Goal: Task Accomplishment & Management: Manage account settings

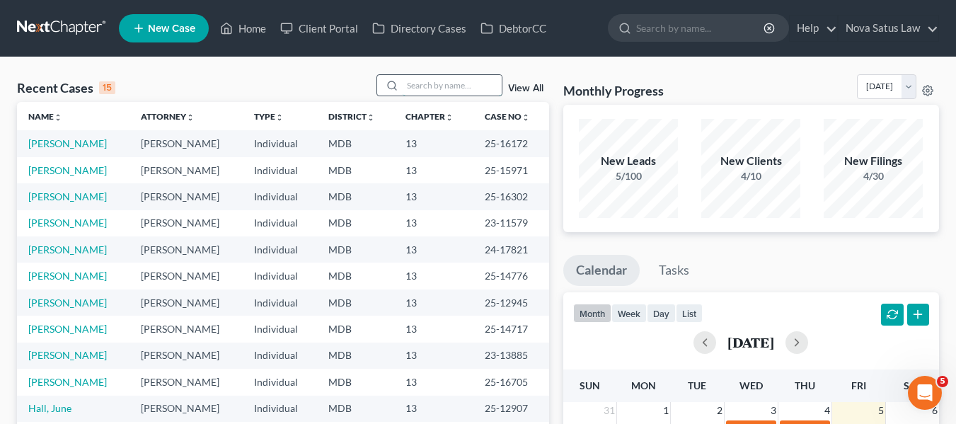
click at [420, 82] on input "search" at bounding box center [452, 85] width 99 height 21
type input "lemon"
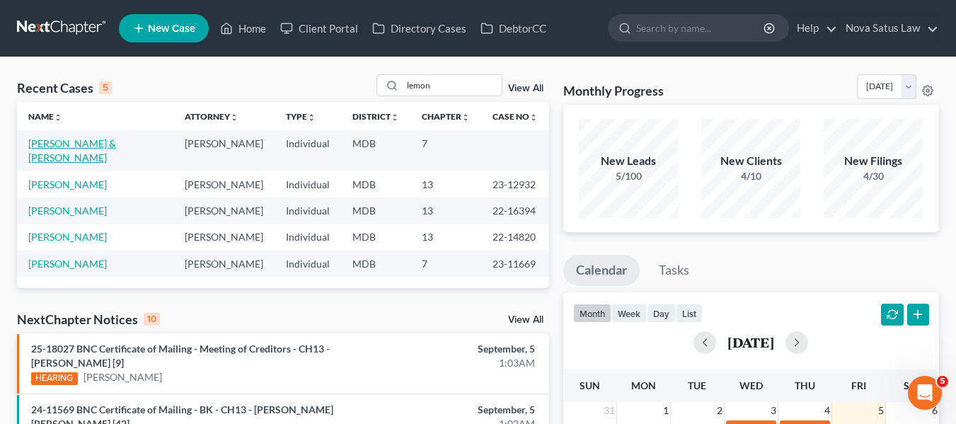
click at [83, 148] on link "[PERSON_NAME] & [PERSON_NAME]" at bounding box center [72, 150] width 88 height 26
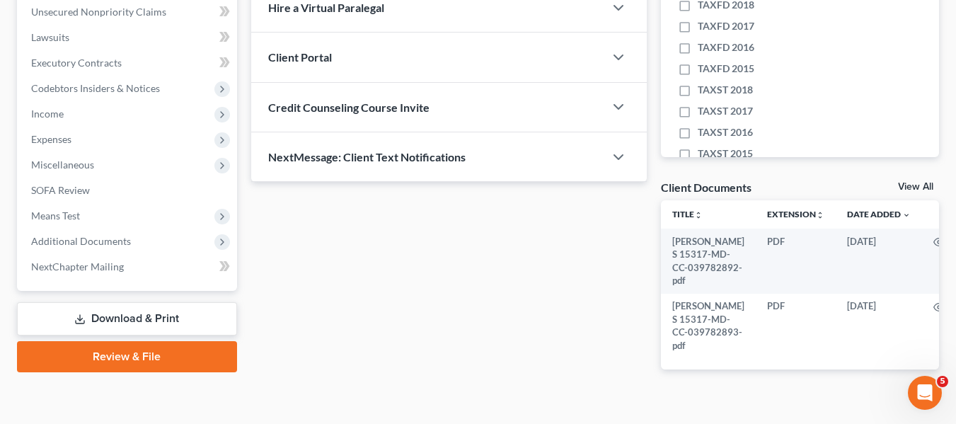
scroll to position [355, 0]
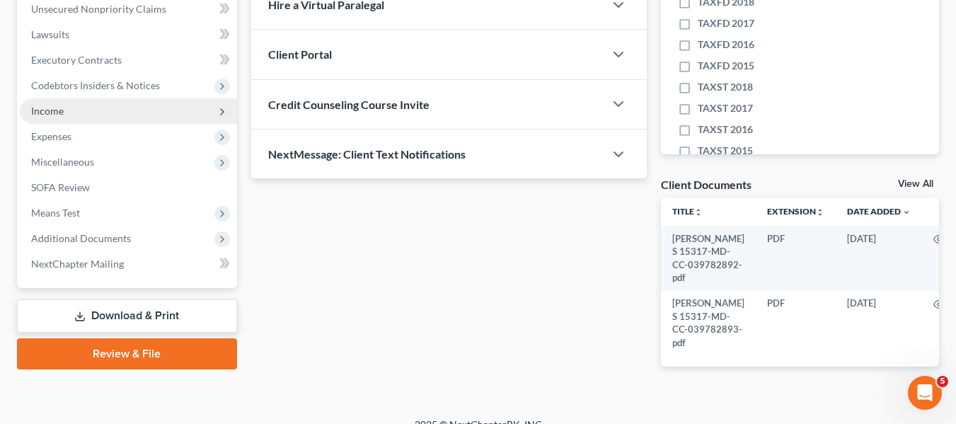
click at [42, 107] on span "Income" at bounding box center [47, 111] width 33 height 12
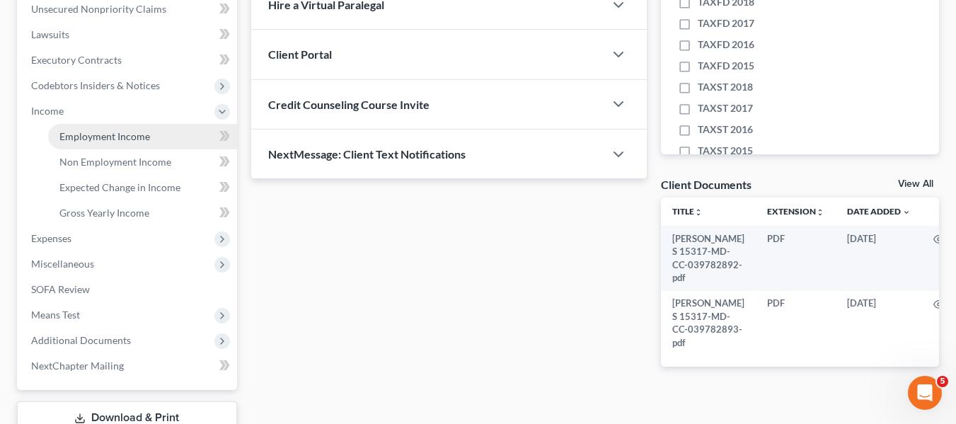
click at [63, 133] on span "Employment Income" at bounding box center [104, 136] width 91 height 12
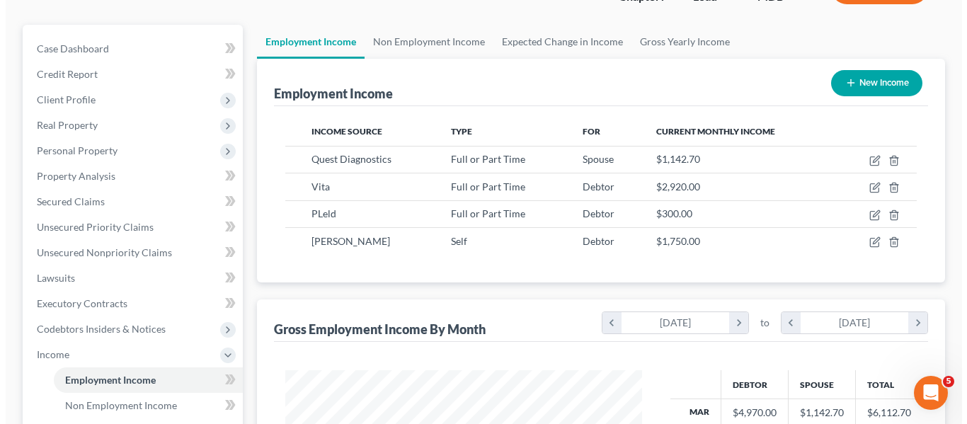
scroll to position [112, 0]
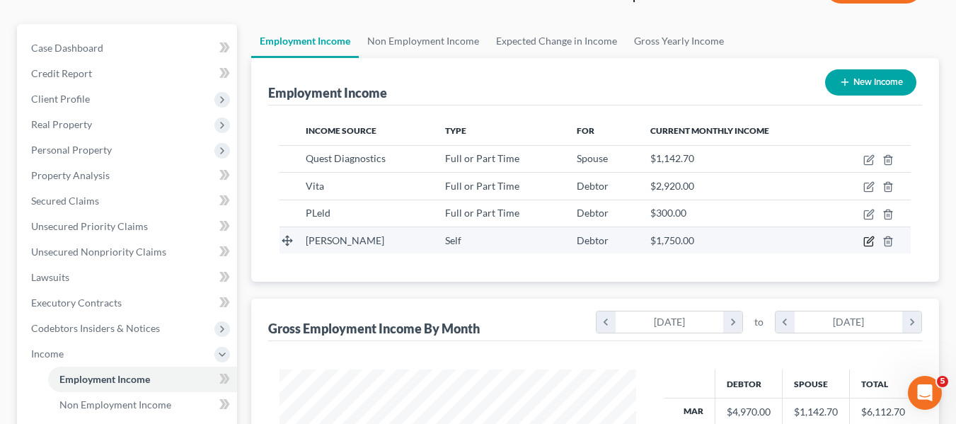
click at [870, 240] on icon "button" at bounding box center [870, 239] width 6 height 6
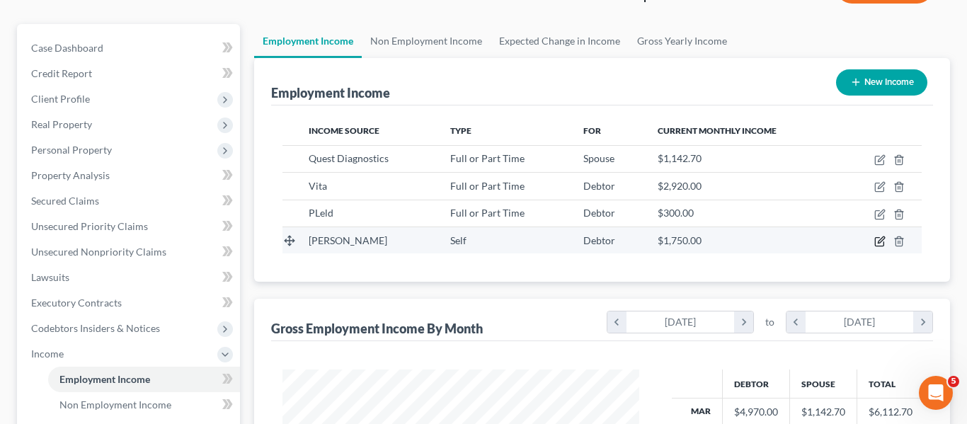
scroll to position [254, 390]
select select "1"
select select "0"
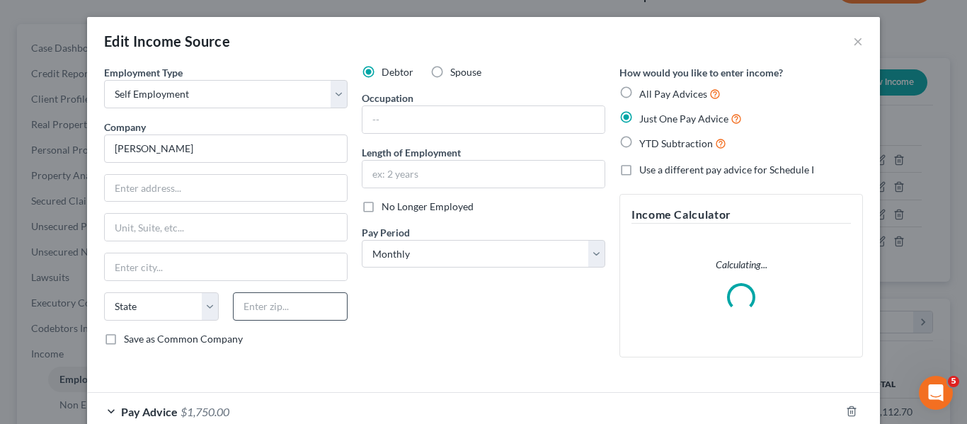
scroll to position [84, 0]
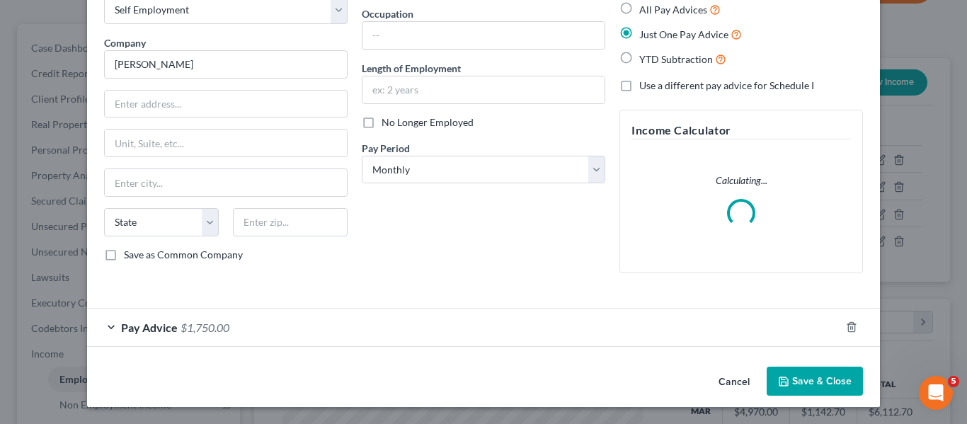
click at [149, 326] on span "Pay Advice" at bounding box center [149, 327] width 57 height 13
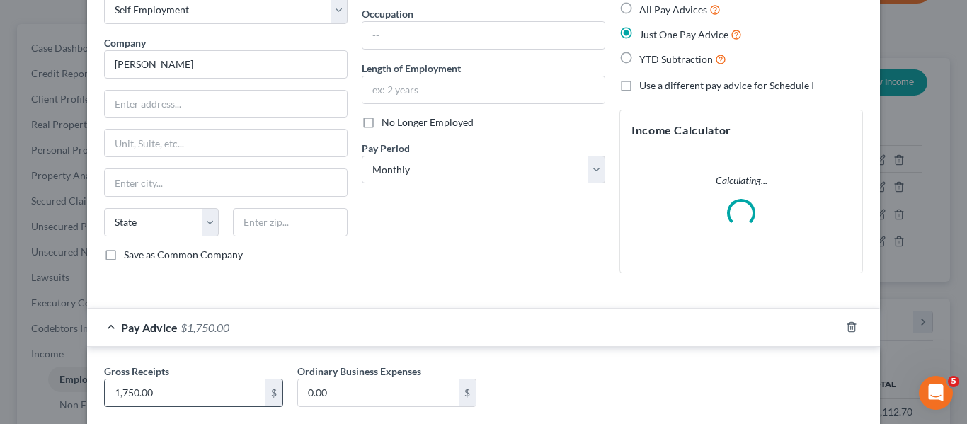
click at [172, 387] on input "1,750.00" at bounding box center [185, 392] width 161 height 27
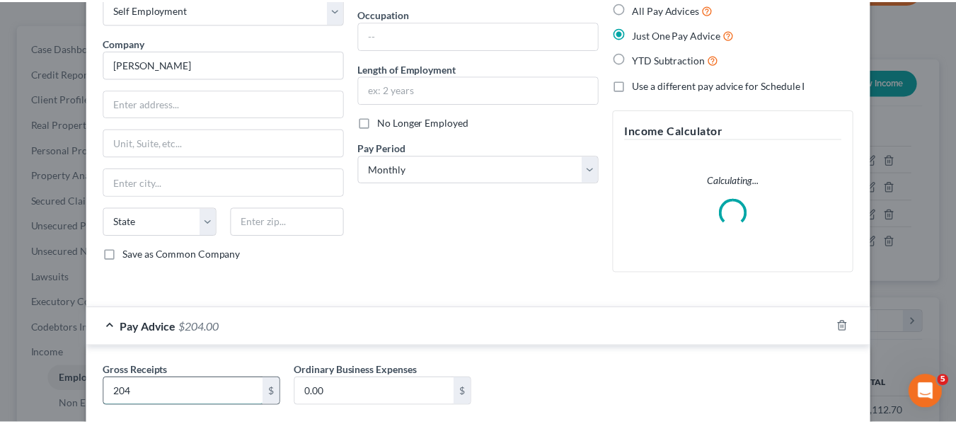
scroll to position [167, 0]
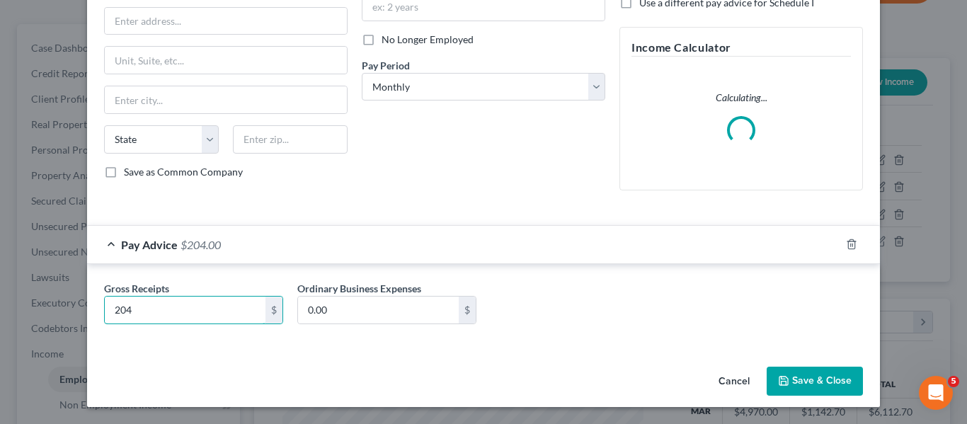
type input "204"
click at [807, 379] on button "Save & Close" at bounding box center [814, 382] width 96 height 30
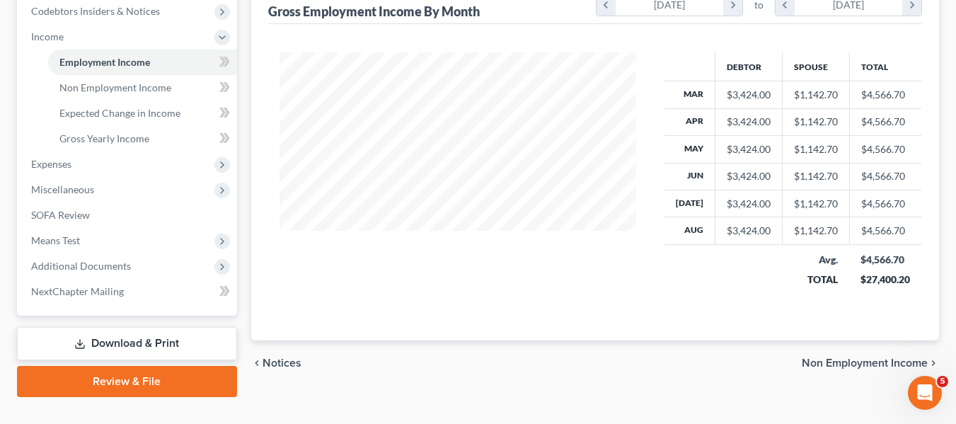
scroll to position [432, 0]
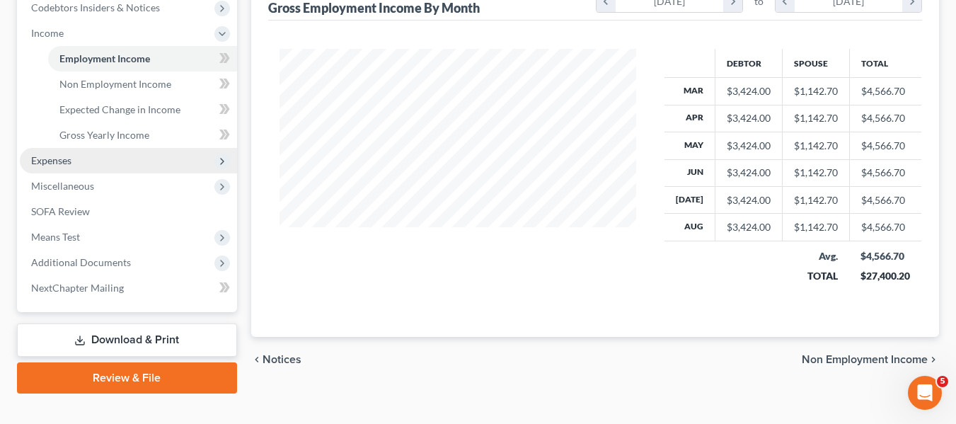
click at [90, 157] on span "Expenses" at bounding box center [128, 160] width 217 height 25
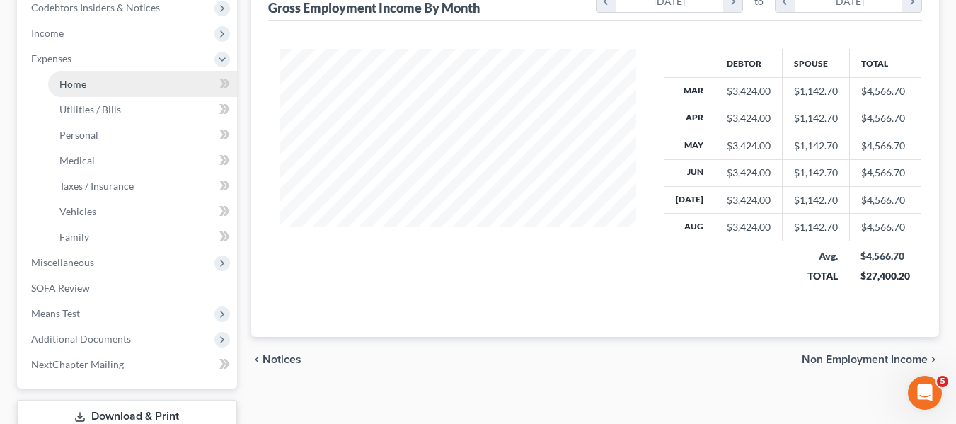
click at [88, 93] on link "Home" at bounding box center [142, 83] width 189 height 25
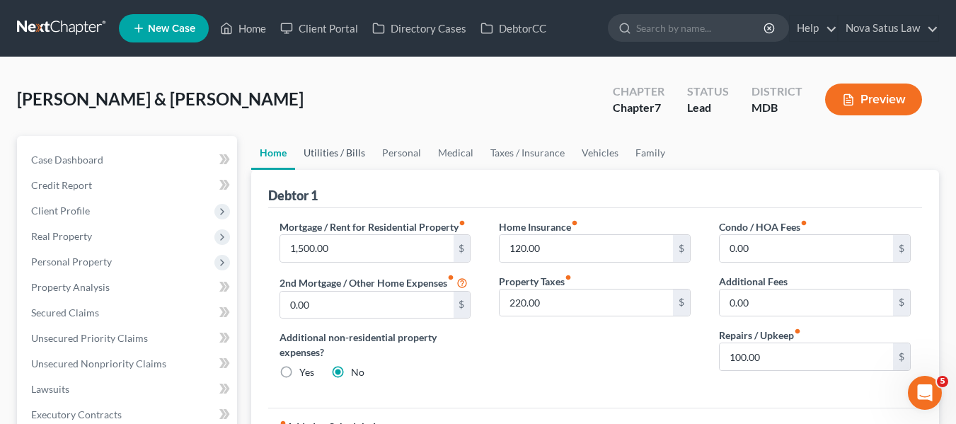
click at [319, 162] on link "Utilities / Bills" at bounding box center [334, 153] width 79 height 34
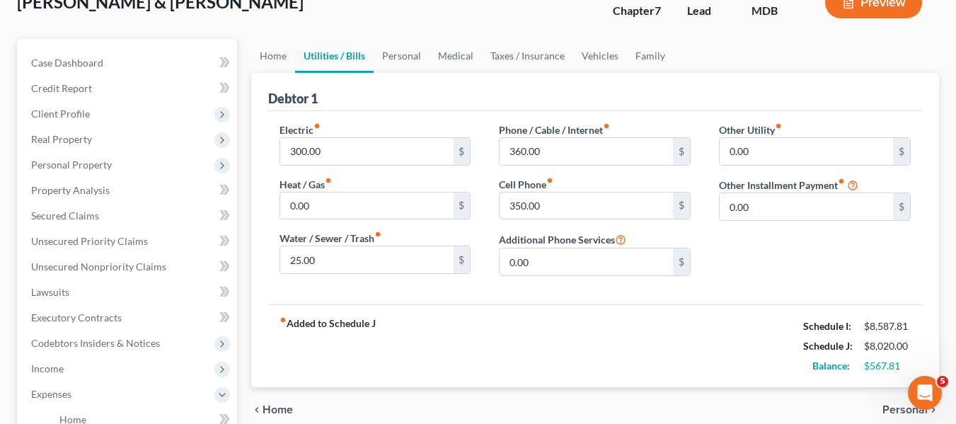
scroll to position [98, 0]
click at [642, 58] on link "Family" at bounding box center [650, 55] width 47 height 34
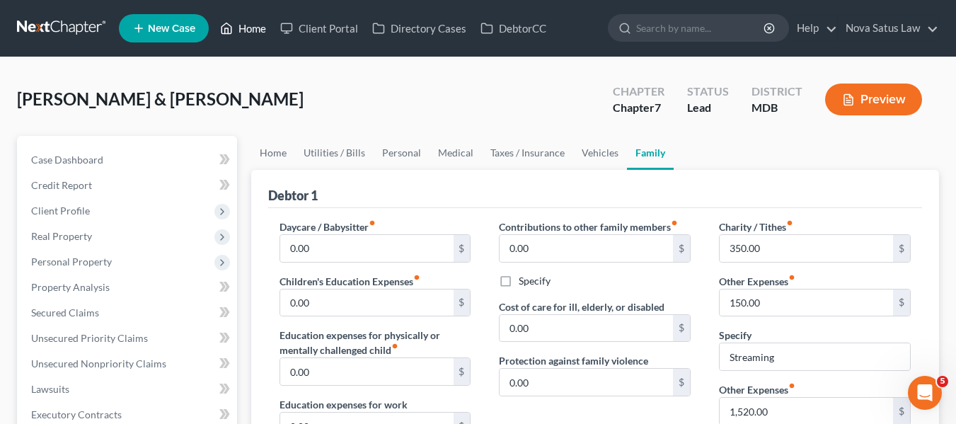
click at [246, 31] on link "Home" at bounding box center [243, 28] width 60 height 25
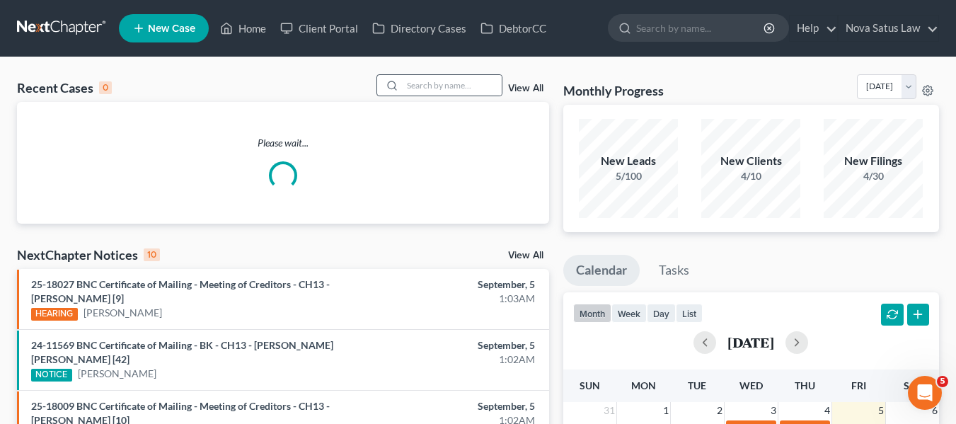
click at [469, 96] on div at bounding box center [439, 85] width 126 height 22
click at [458, 88] on input "search" at bounding box center [452, 85] width 99 height 21
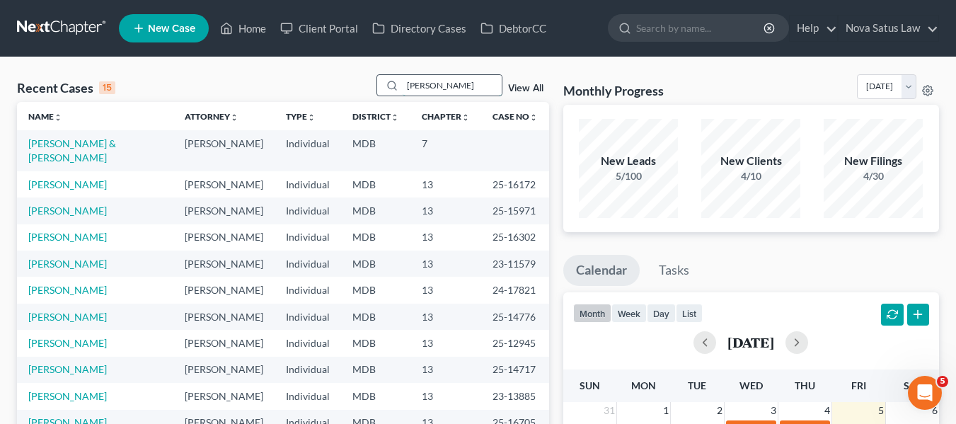
type input "[PERSON_NAME]"
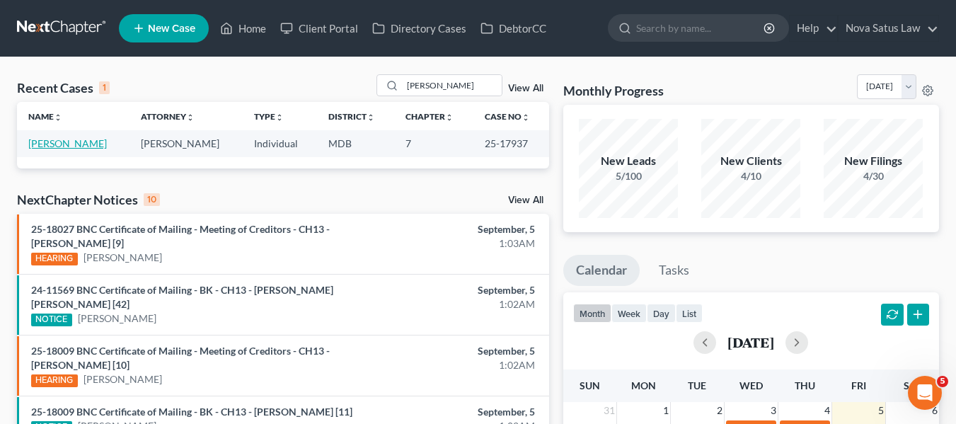
click at [45, 144] on link "[PERSON_NAME]" at bounding box center [67, 143] width 79 height 12
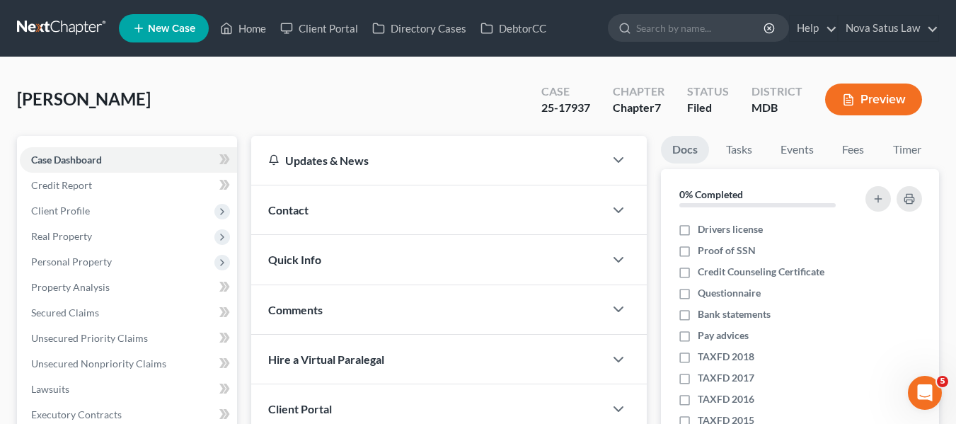
scroll to position [101, 0]
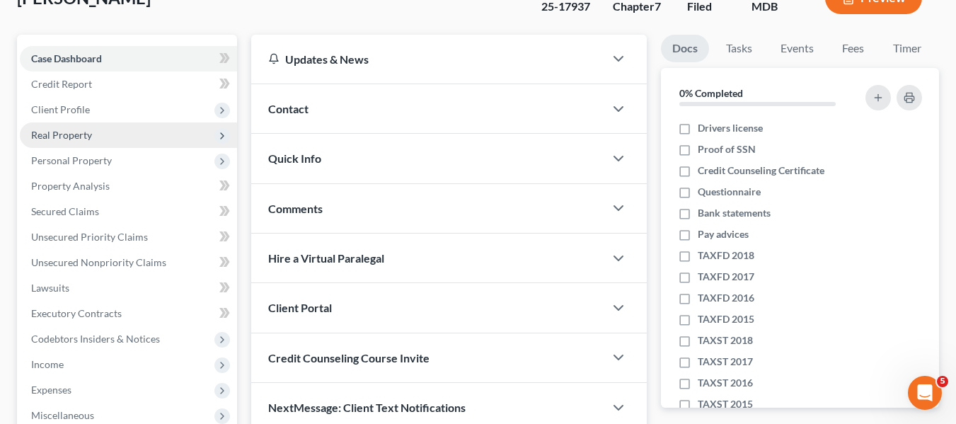
click at [43, 140] on span "Real Property" at bounding box center [61, 135] width 61 height 12
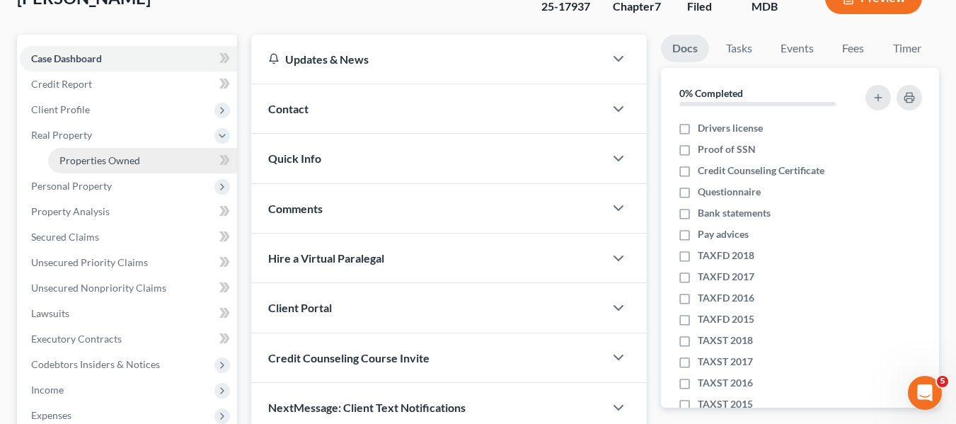
click at [62, 155] on span "Properties Owned" at bounding box center [99, 160] width 81 height 12
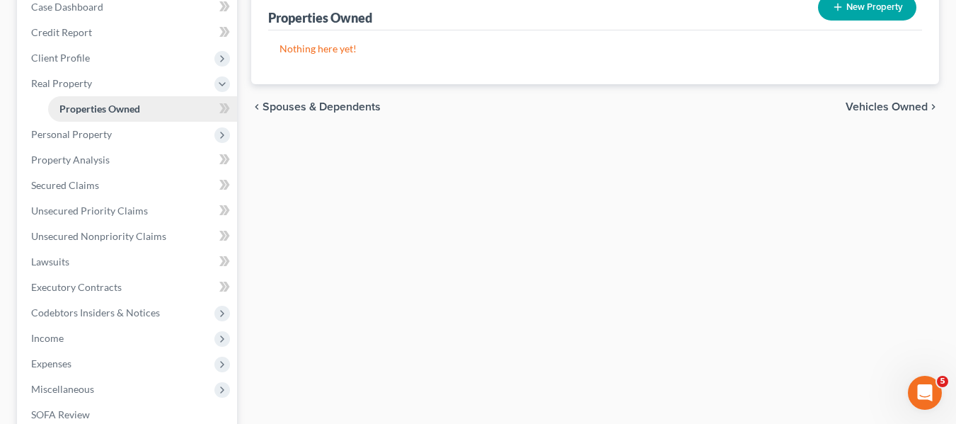
scroll to position [154, 0]
click at [62, 155] on span "Property Analysis" at bounding box center [70, 159] width 79 height 12
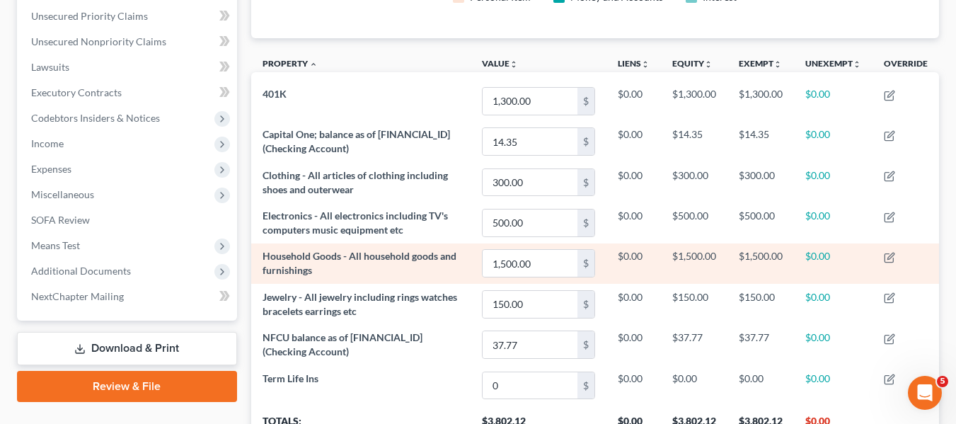
scroll to position [321, 0]
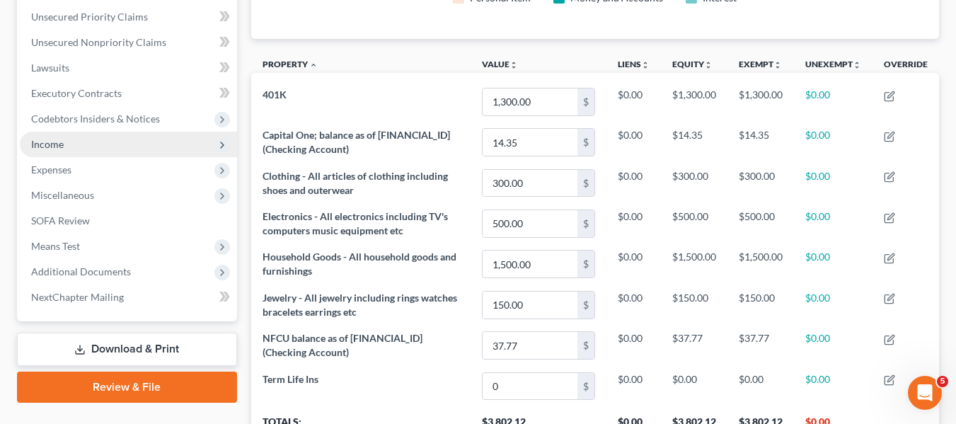
click at [83, 149] on span "Income" at bounding box center [128, 144] width 217 height 25
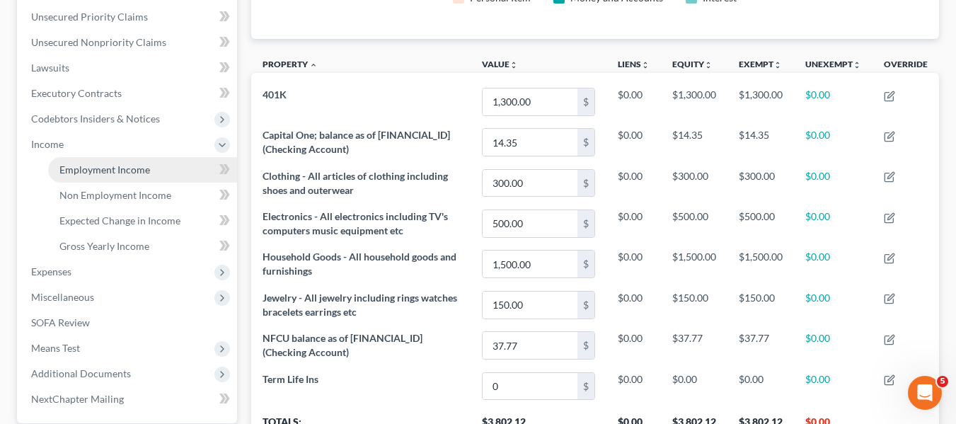
click at [95, 168] on span "Employment Income" at bounding box center [104, 169] width 91 height 12
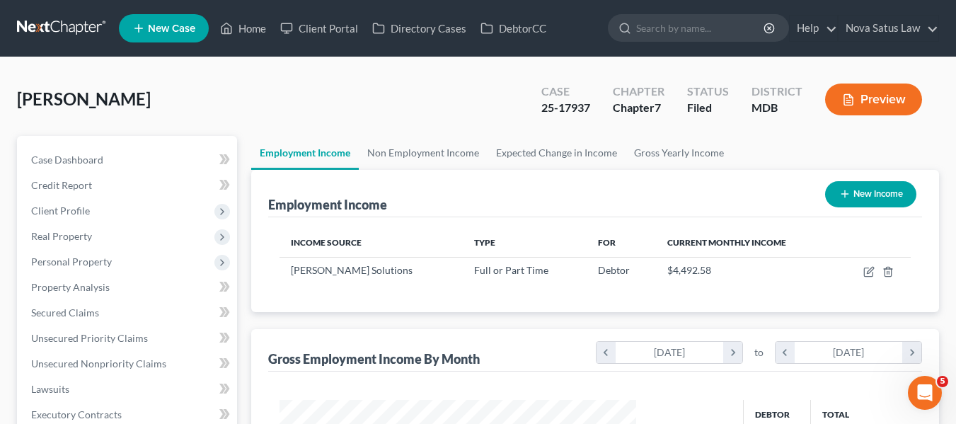
scroll to position [254, 385]
click at [432, 154] on link "Non Employment Income" at bounding box center [423, 153] width 129 height 34
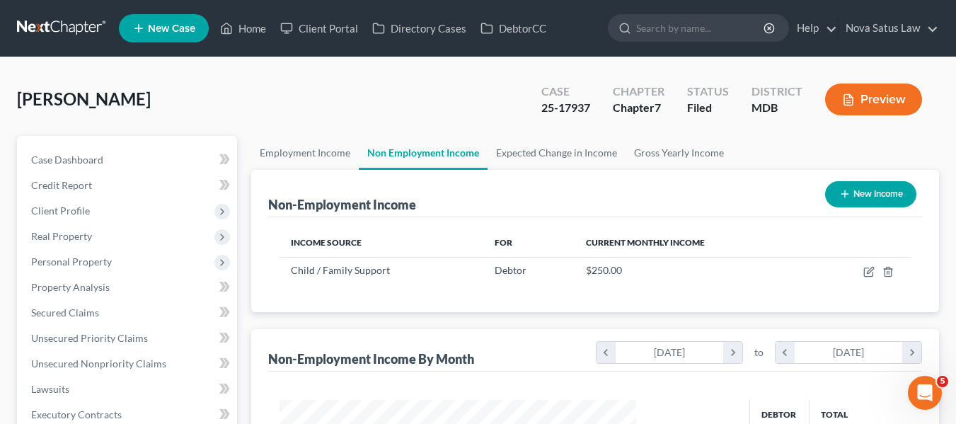
scroll to position [254, 385]
click at [265, 25] on link "Home" at bounding box center [243, 28] width 60 height 25
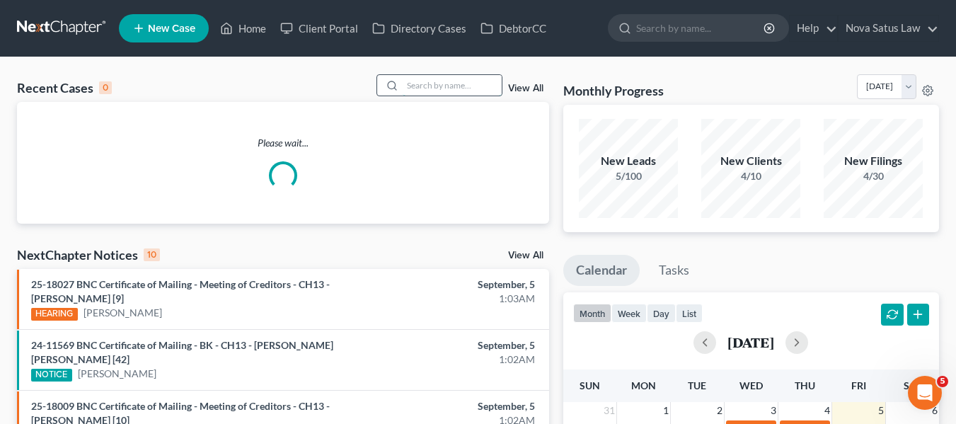
click at [414, 86] on input "search" at bounding box center [452, 85] width 99 height 21
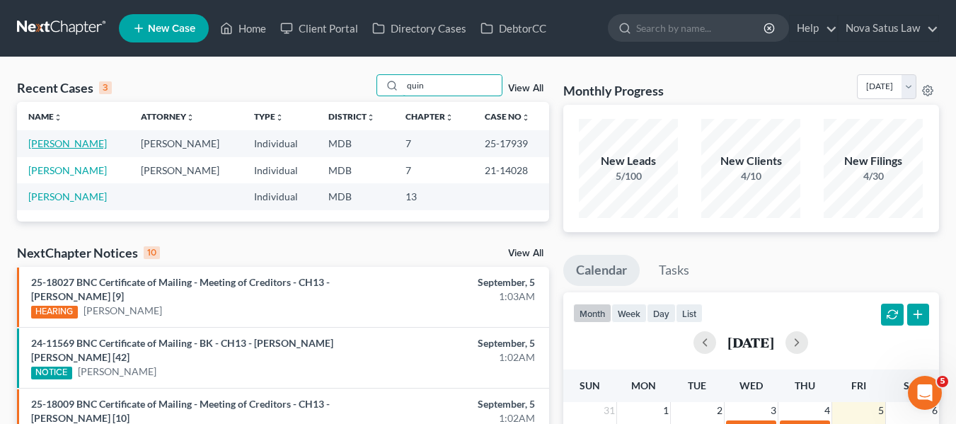
type input "quin"
click at [65, 142] on link "[PERSON_NAME]" at bounding box center [67, 143] width 79 height 12
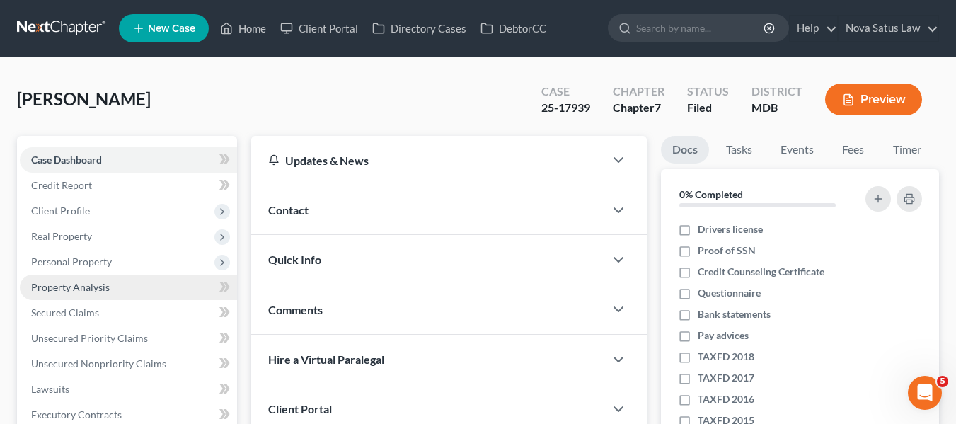
click at [69, 282] on span "Property Analysis" at bounding box center [70, 287] width 79 height 12
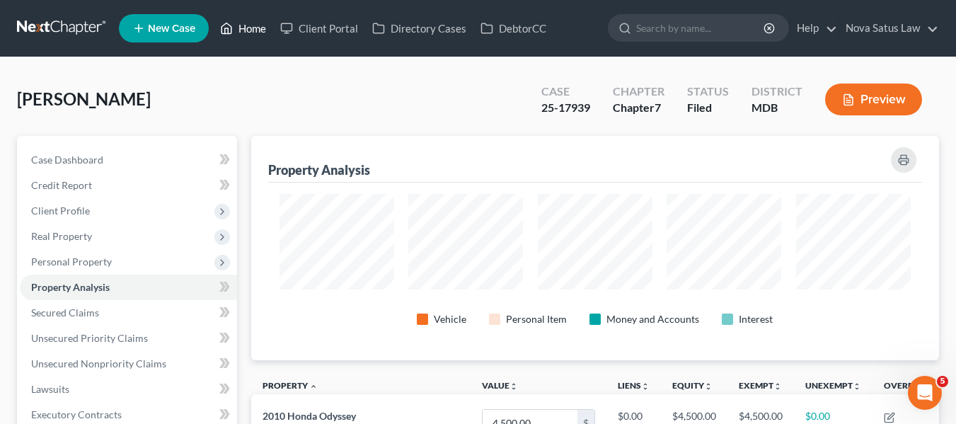
click at [248, 27] on link "Home" at bounding box center [243, 28] width 60 height 25
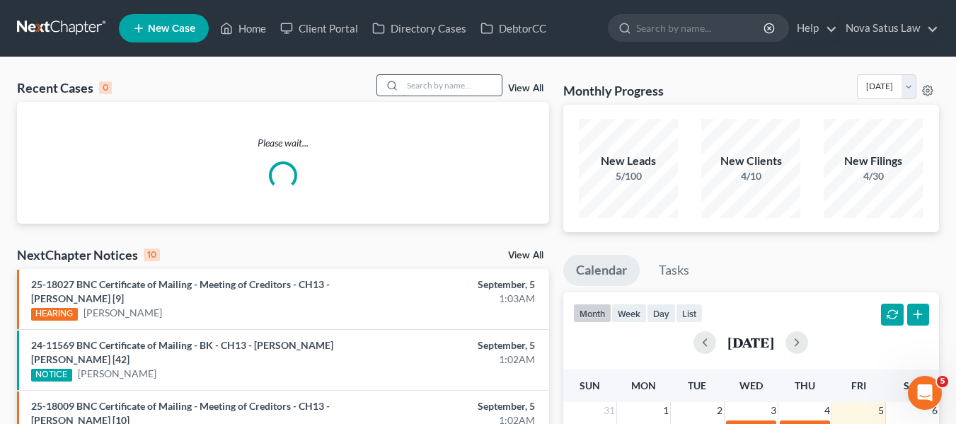
click at [428, 79] on input "search" at bounding box center [452, 85] width 99 height 21
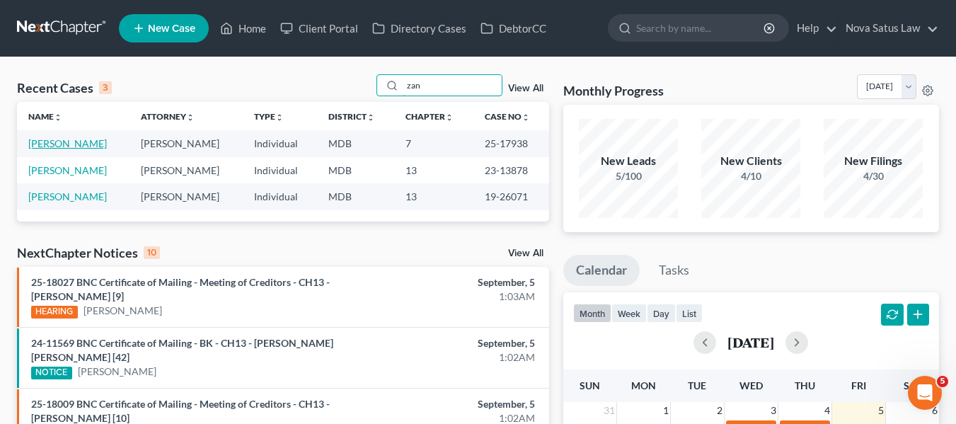
type input "zan"
click at [33, 144] on link "[PERSON_NAME]" at bounding box center [67, 143] width 79 height 12
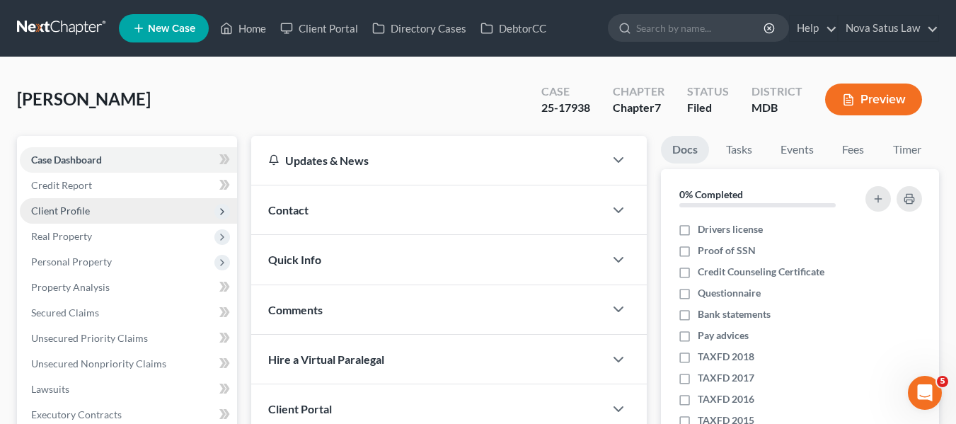
click at [47, 207] on span "Client Profile" at bounding box center [60, 210] width 59 height 12
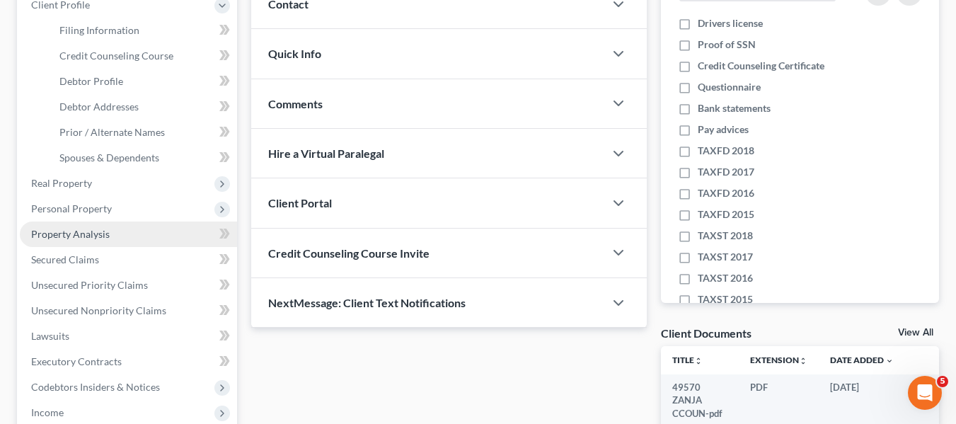
scroll to position [207, 0]
click at [76, 236] on span "Property Analysis" at bounding box center [70, 233] width 79 height 12
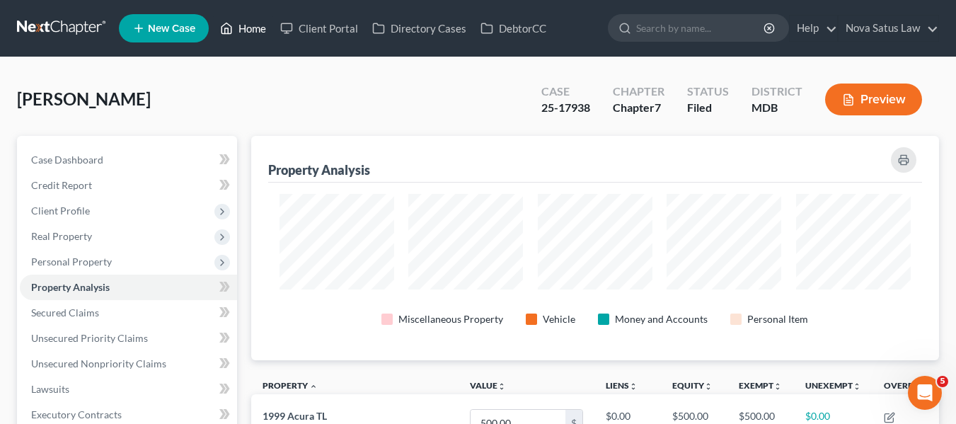
click at [247, 30] on link "Home" at bounding box center [243, 28] width 60 height 25
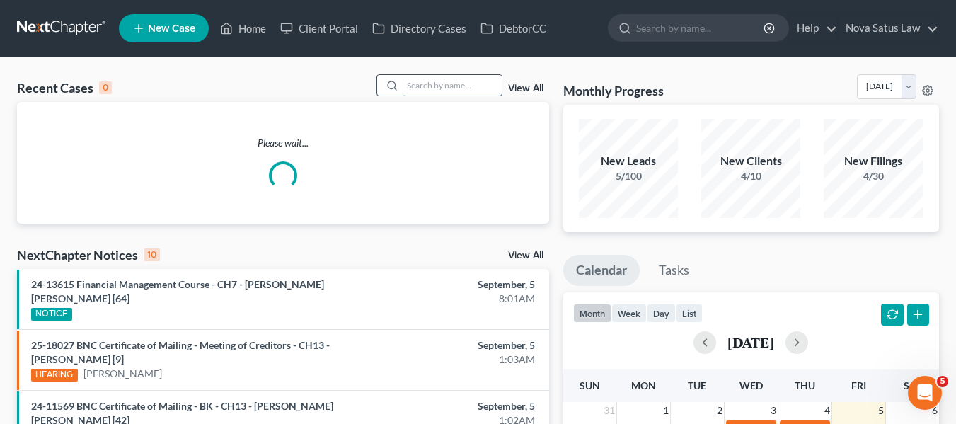
click at [425, 88] on input "search" at bounding box center [452, 85] width 99 height 21
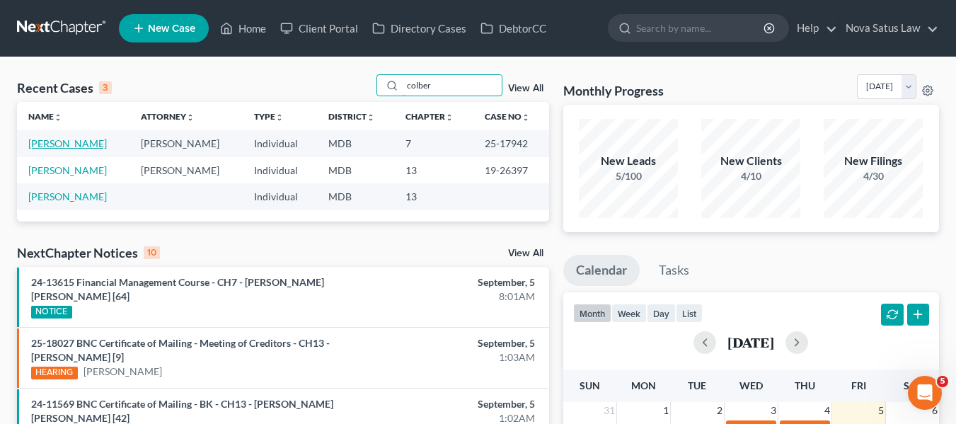
type input "colber"
click at [44, 141] on link "[PERSON_NAME]" at bounding box center [67, 143] width 79 height 12
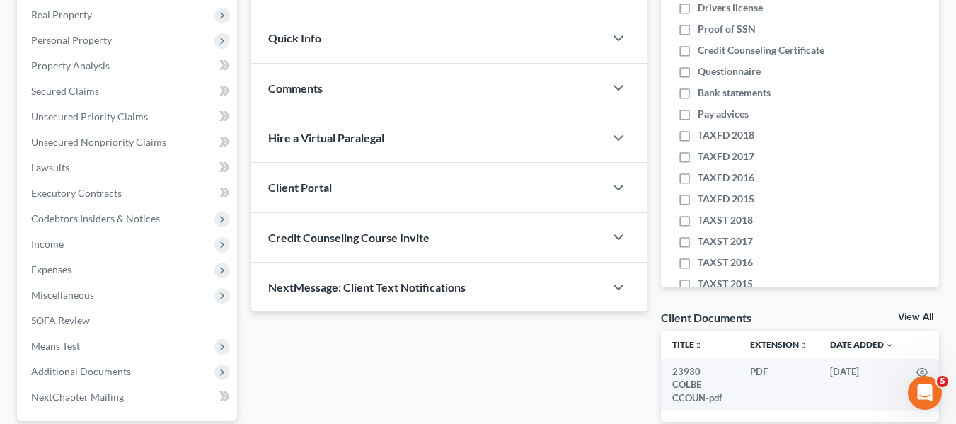
scroll to position [222, 0]
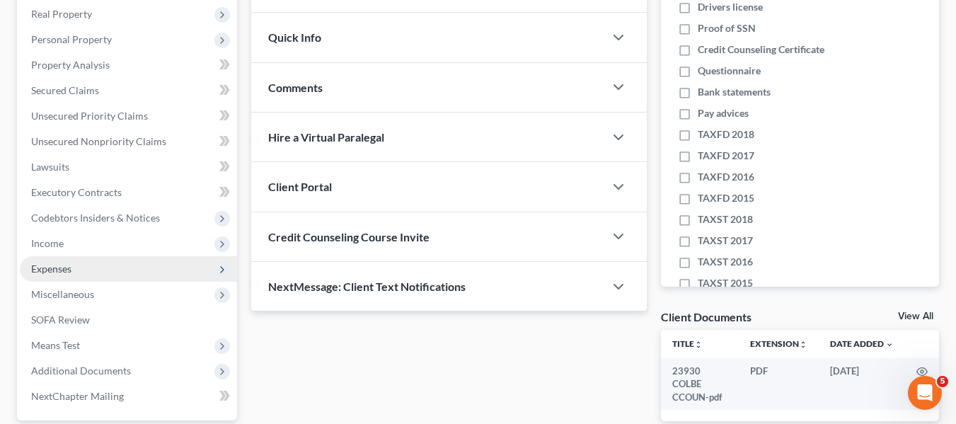
click at [47, 267] on span "Expenses" at bounding box center [51, 269] width 40 height 12
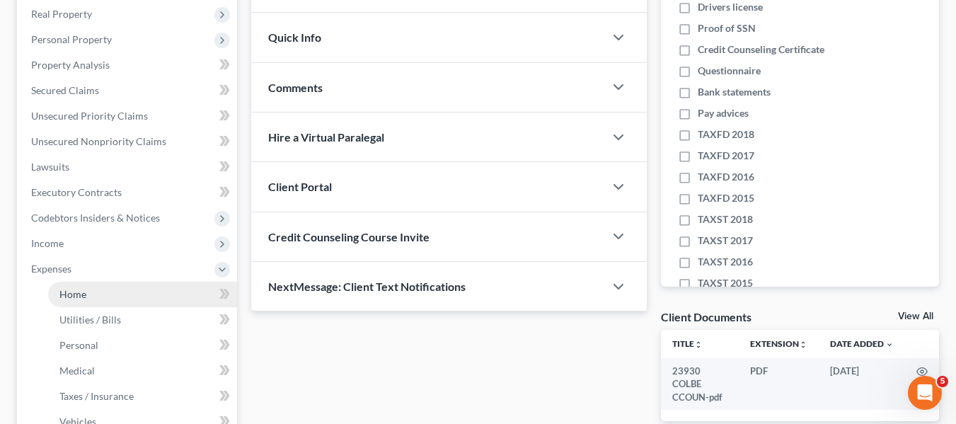
click at [76, 292] on span "Home" at bounding box center [72, 294] width 27 height 12
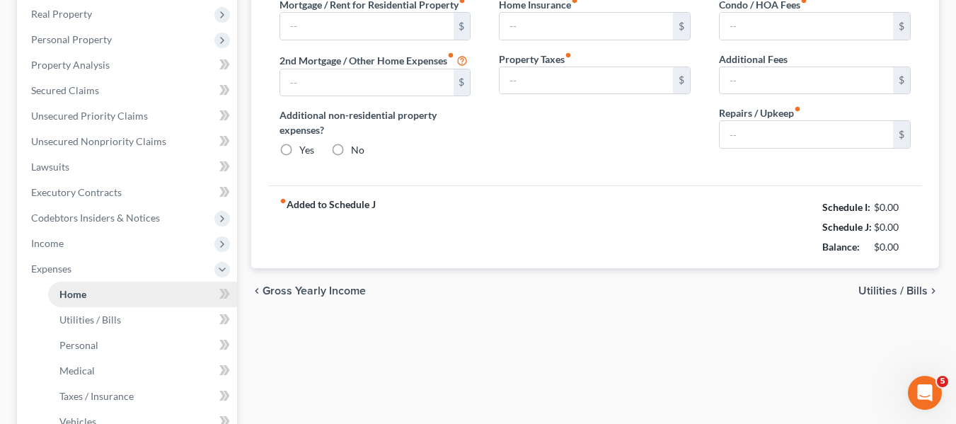
scroll to position [54, 0]
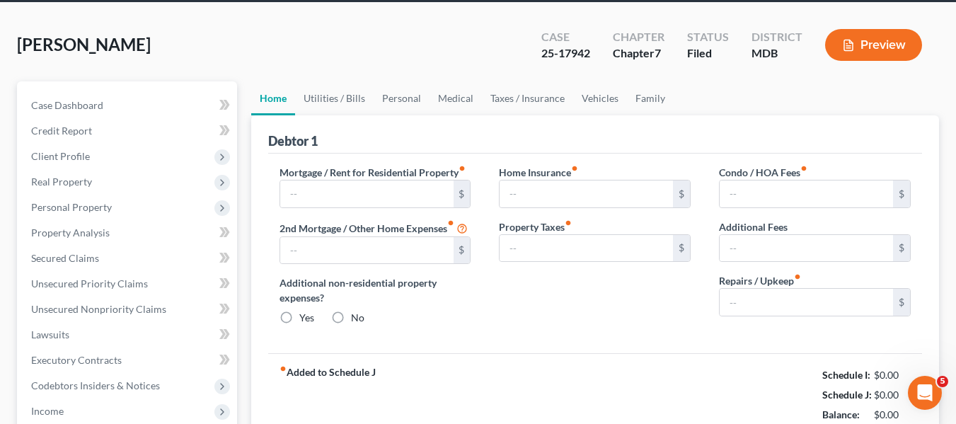
type input "3,150.00"
type input "0.00"
radio input "true"
type input "0.00"
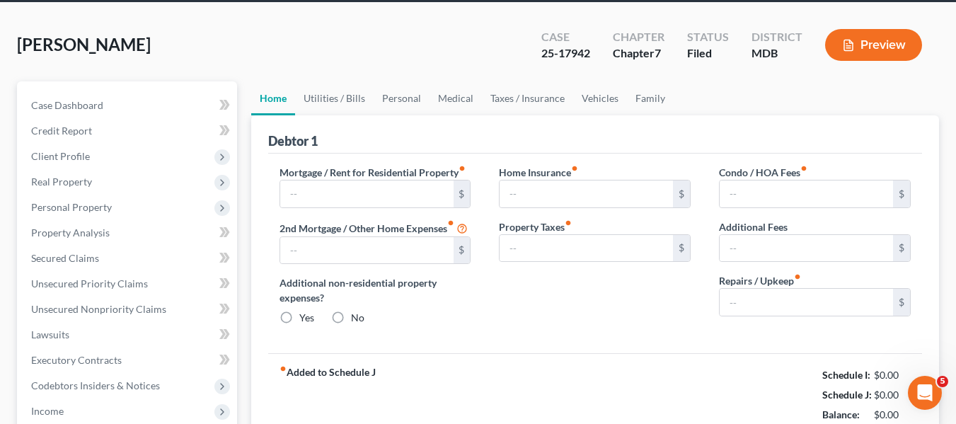
type input "0.00"
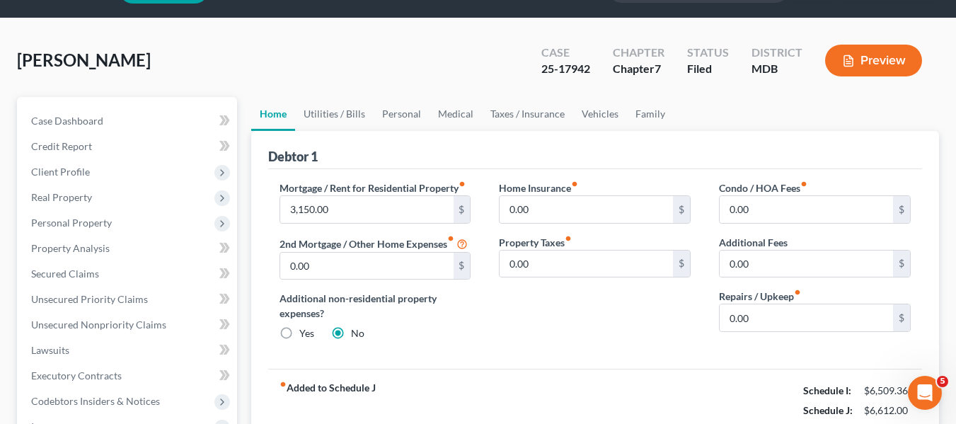
scroll to position [0, 0]
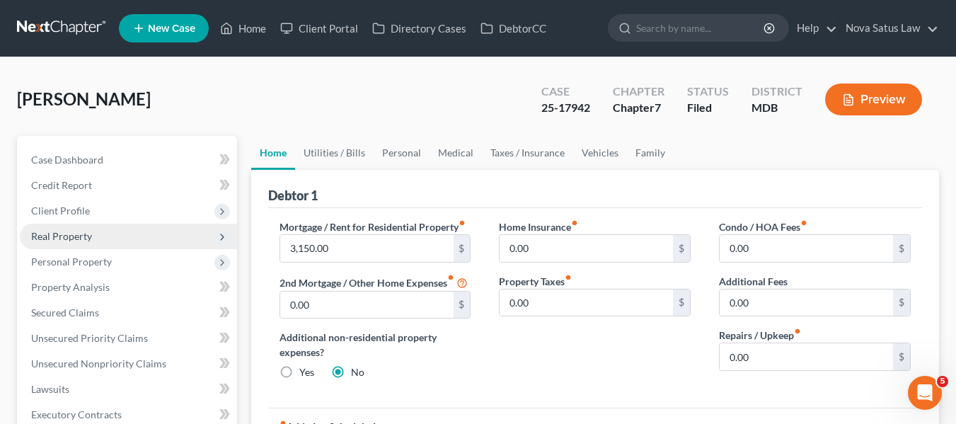
click at [81, 231] on span "Real Property" at bounding box center [61, 236] width 61 height 12
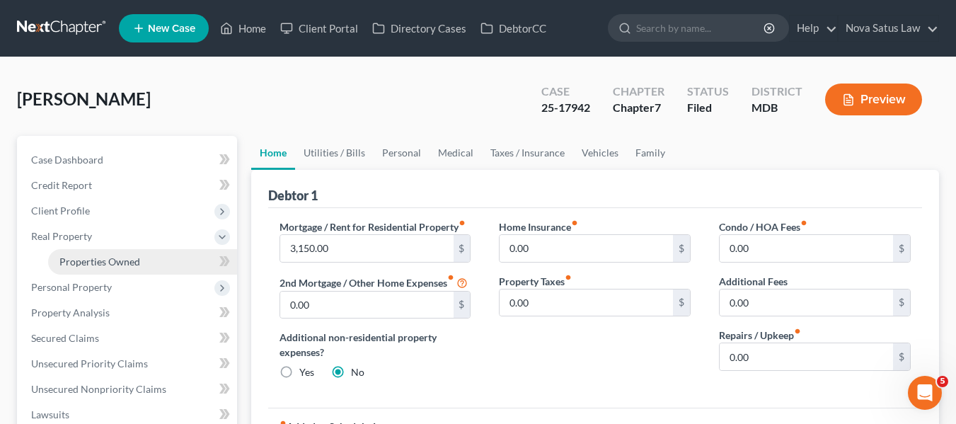
click at [93, 262] on span "Properties Owned" at bounding box center [99, 261] width 81 height 12
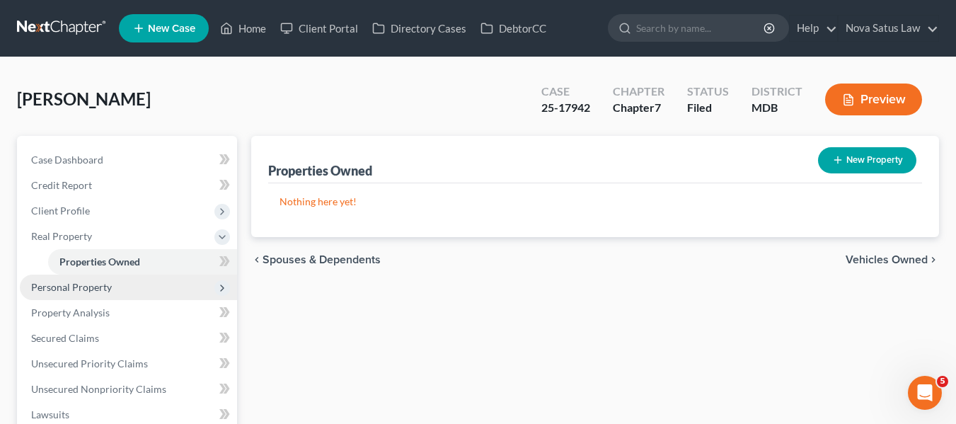
click at [67, 288] on span "Personal Property" at bounding box center [71, 287] width 81 height 12
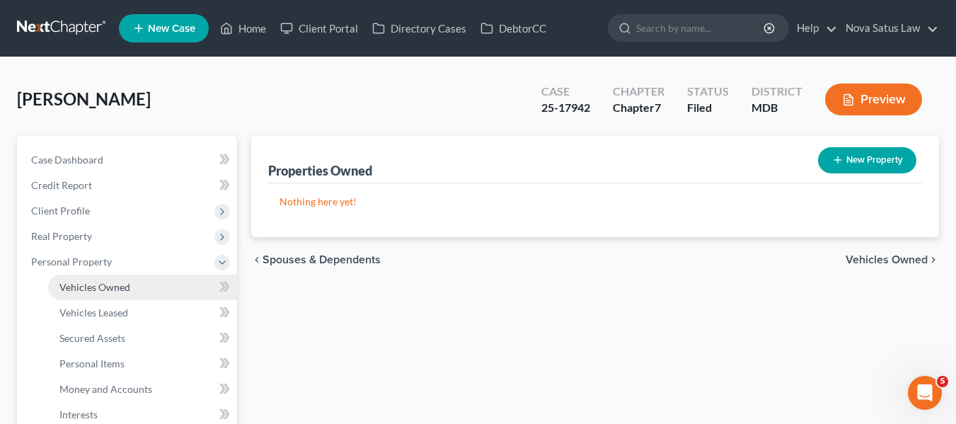
click at [72, 289] on span "Vehicles Owned" at bounding box center [94, 287] width 71 height 12
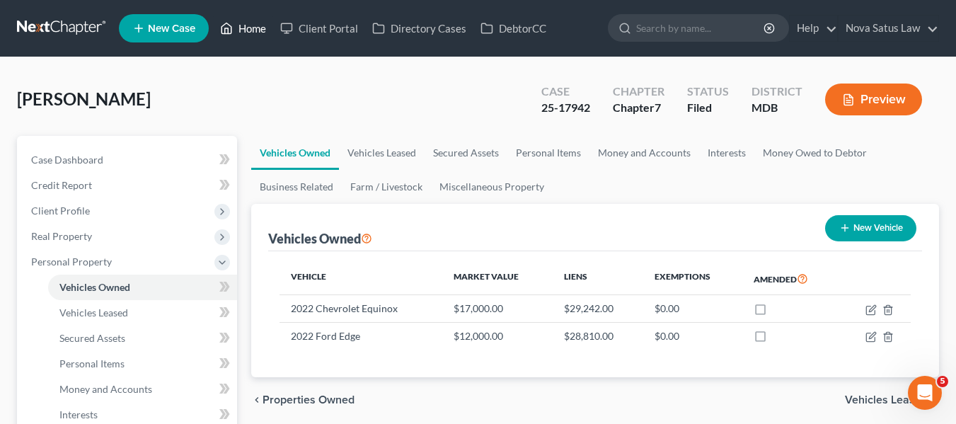
click at [251, 28] on link "Home" at bounding box center [243, 28] width 60 height 25
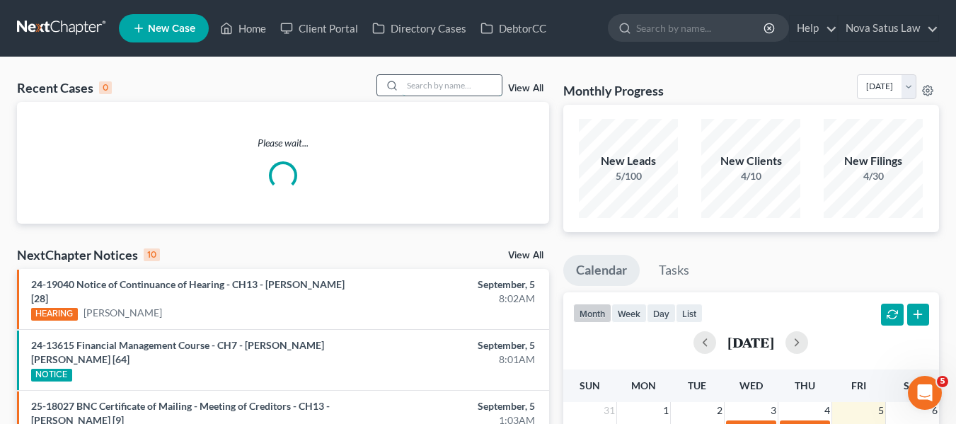
click at [420, 85] on input "search" at bounding box center [452, 85] width 99 height 21
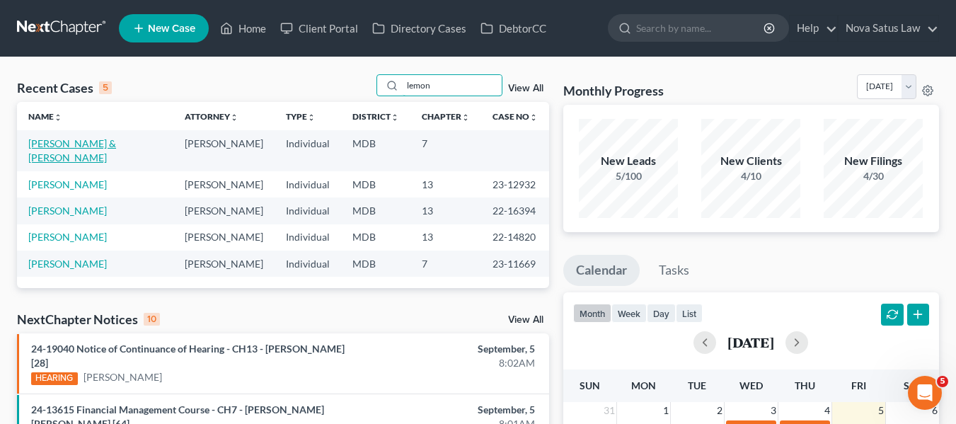
type input "lemon"
click at [38, 139] on link "[PERSON_NAME] & [PERSON_NAME]" at bounding box center [72, 150] width 88 height 26
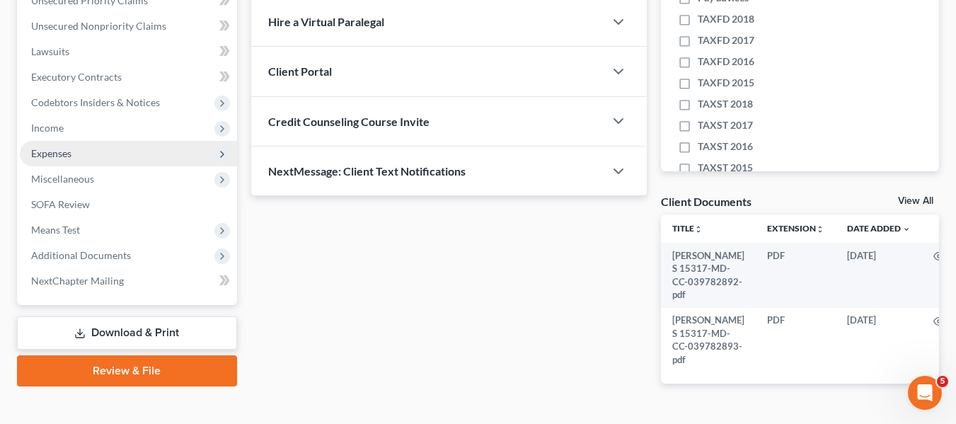
scroll to position [338, 0]
click at [38, 141] on span "Expenses" at bounding box center [128, 152] width 217 height 25
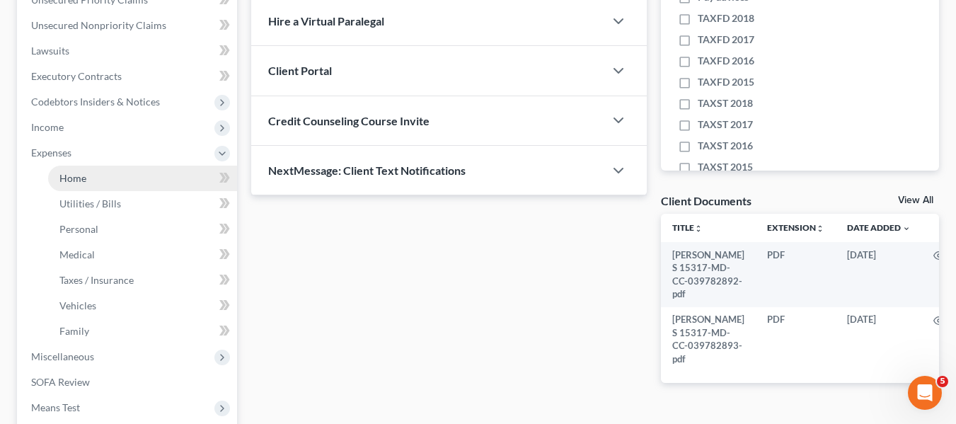
click at [71, 174] on span "Home" at bounding box center [72, 178] width 27 height 12
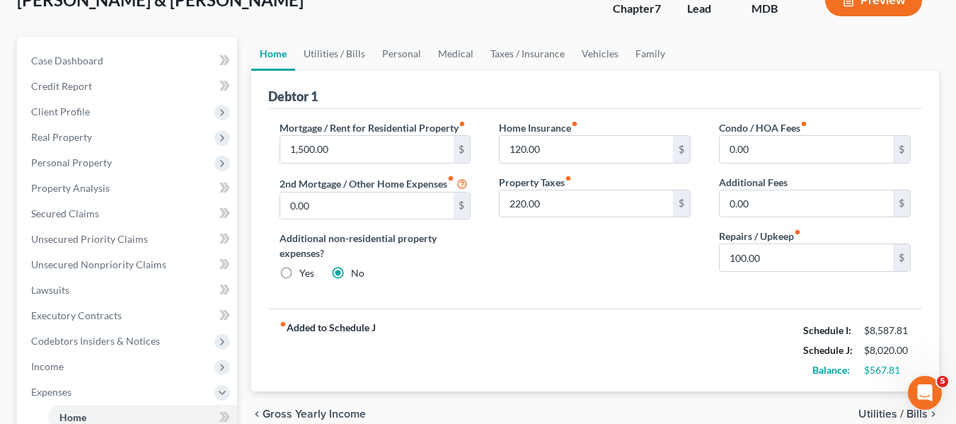
scroll to position [101, 0]
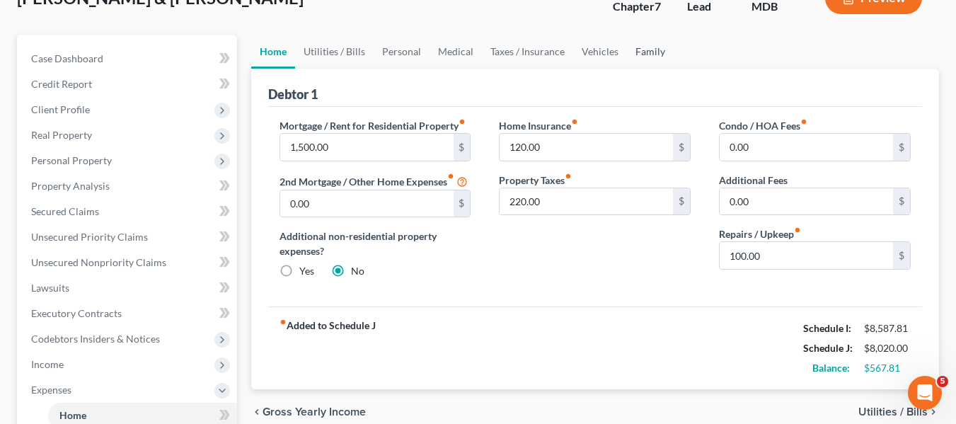
click at [638, 51] on link "Family" at bounding box center [650, 52] width 47 height 34
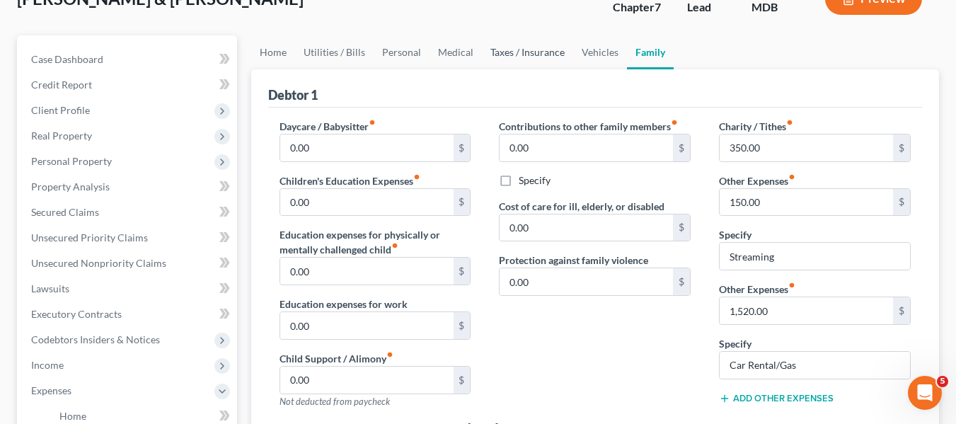
scroll to position [134, 0]
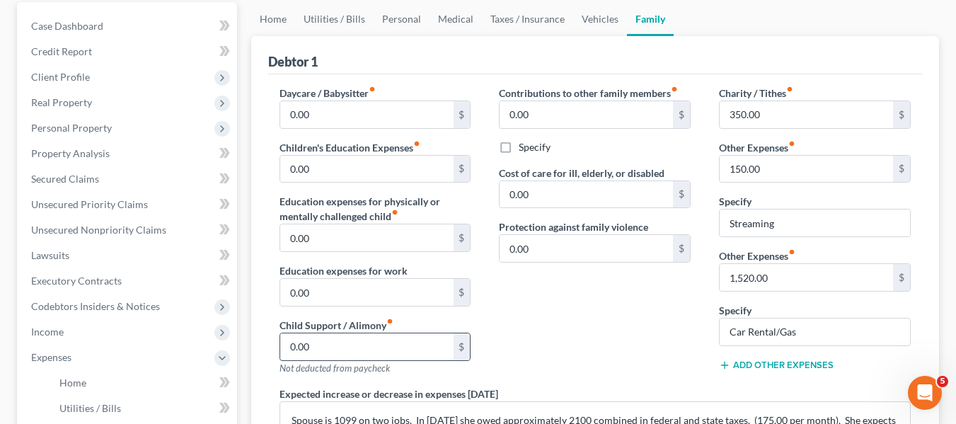
click at [316, 342] on input "0.00" at bounding box center [366, 346] width 173 height 27
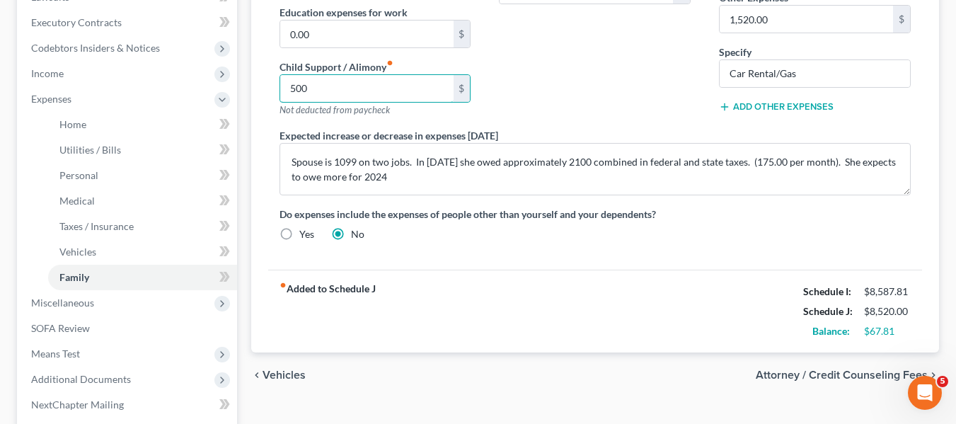
scroll to position [0, 0]
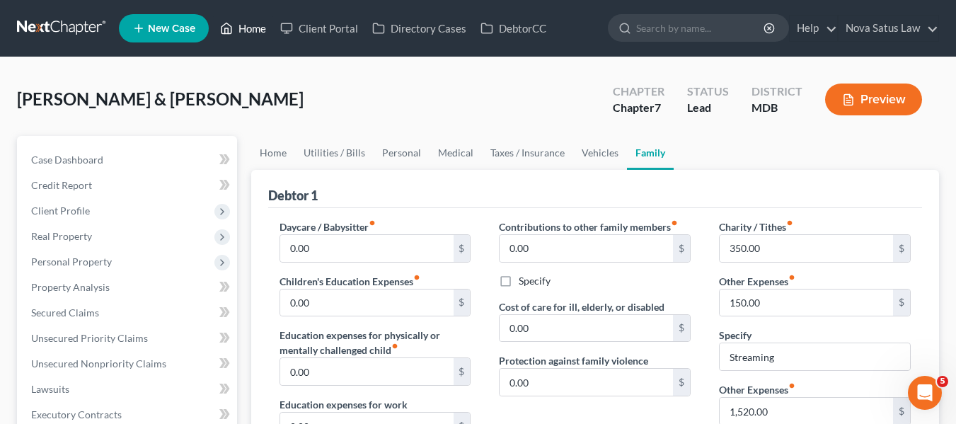
click at [251, 28] on link "Home" at bounding box center [243, 28] width 60 height 25
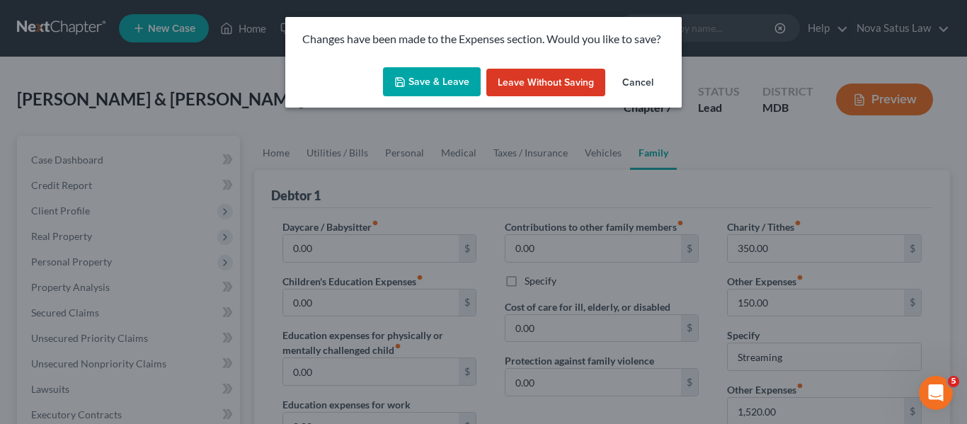
click at [400, 81] on icon "button" at bounding box center [399, 81] width 11 height 11
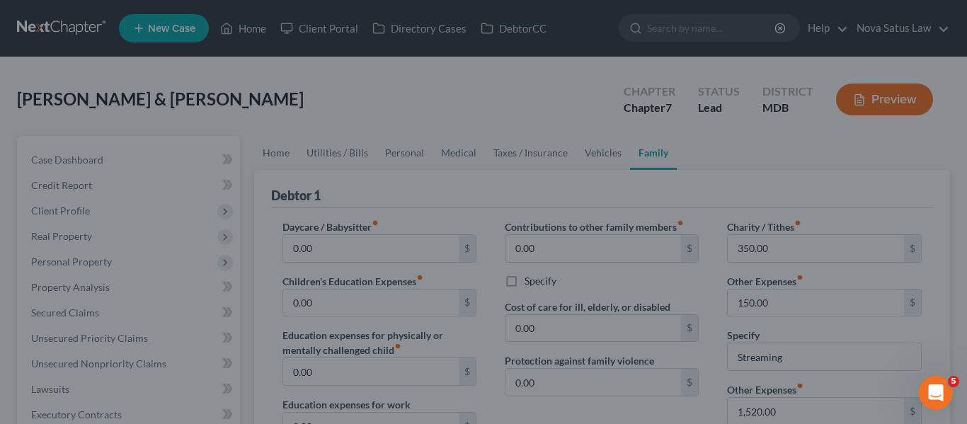
type input "500.00"
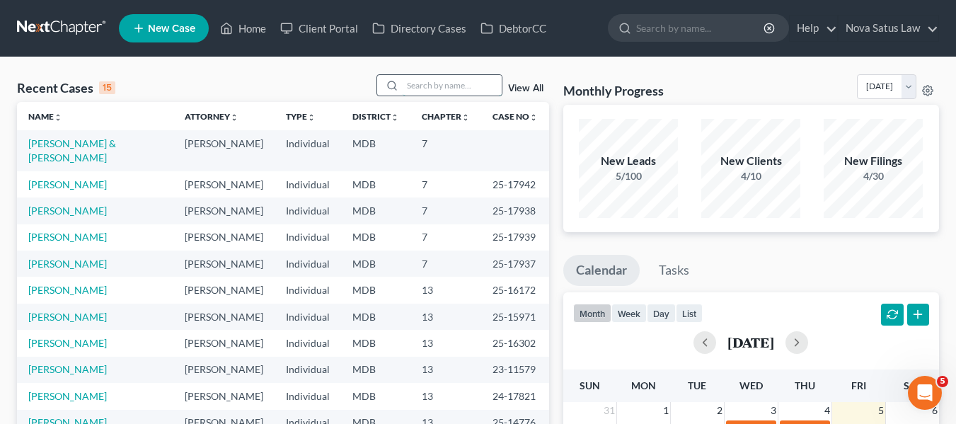
click at [406, 83] on input "search" at bounding box center [452, 85] width 99 height 21
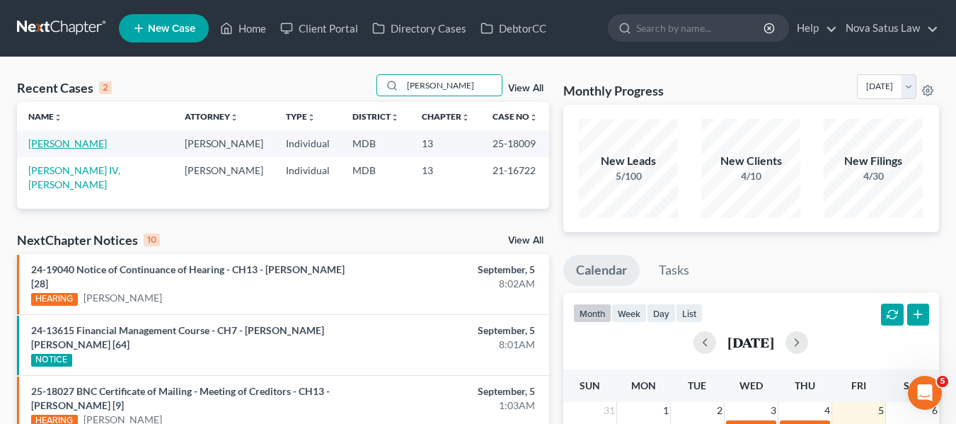
type input "[PERSON_NAME]"
click at [41, 146] on link "[PERSON_NAME]" at bounding box center [67, 143] width 79 height 12
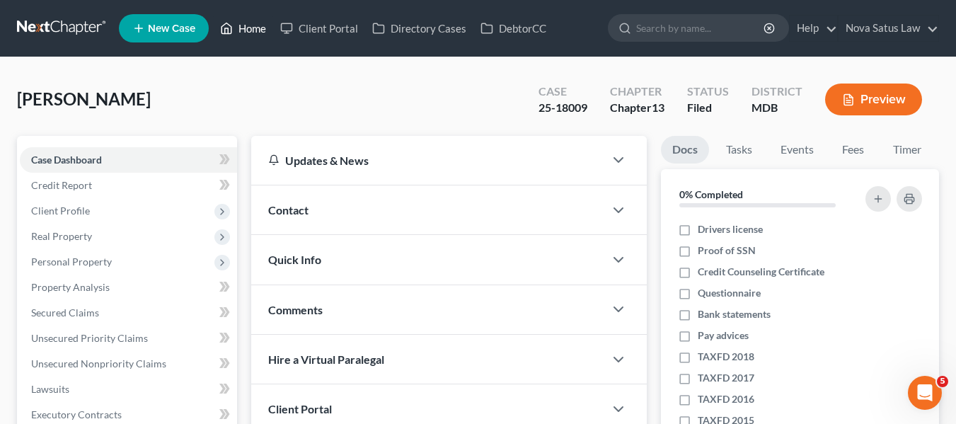
click at [246, 35] on link "Home" at bounding box center [243, 28] width 60 height 25
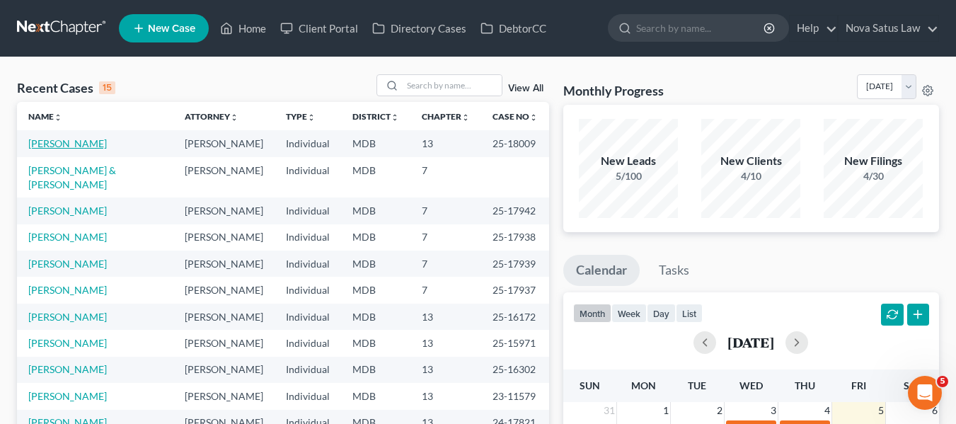
click at [74, 142] on link "[PERSON_NAME]" at bounding box center [67, 143] width 79 height 12
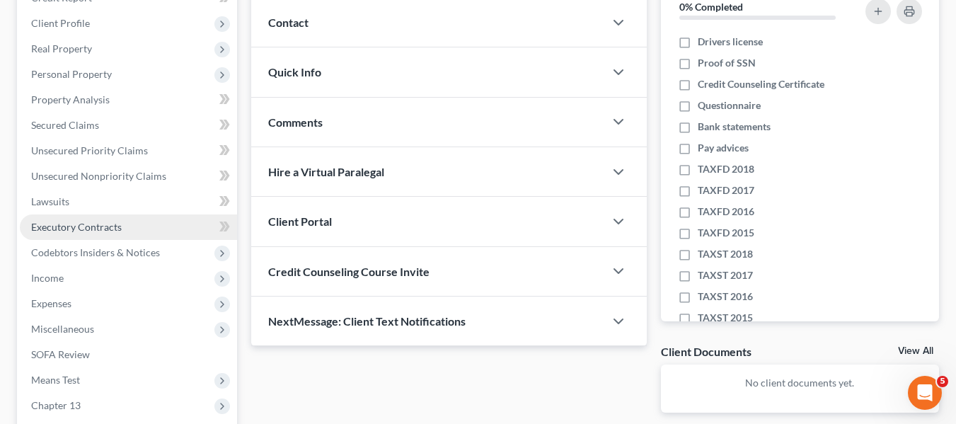
scroll to position [190, 0]
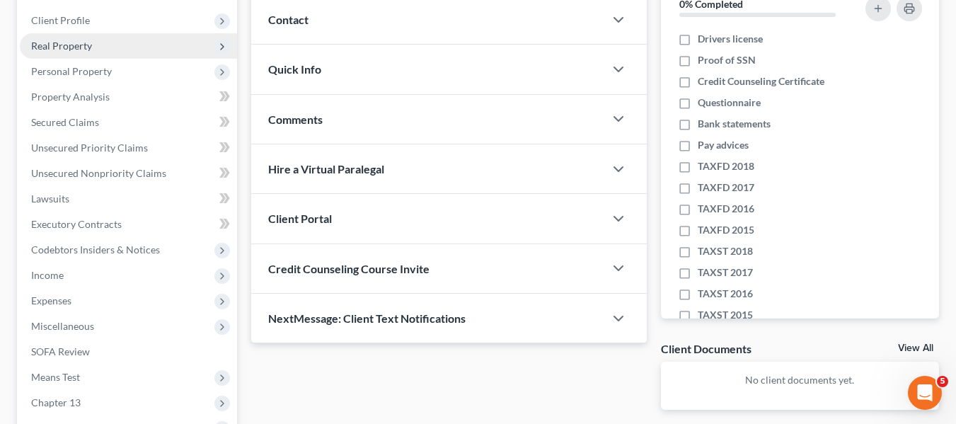
click at [48, 52] on span "Real Property" at bounding box center [128, 45] width 217 height 25
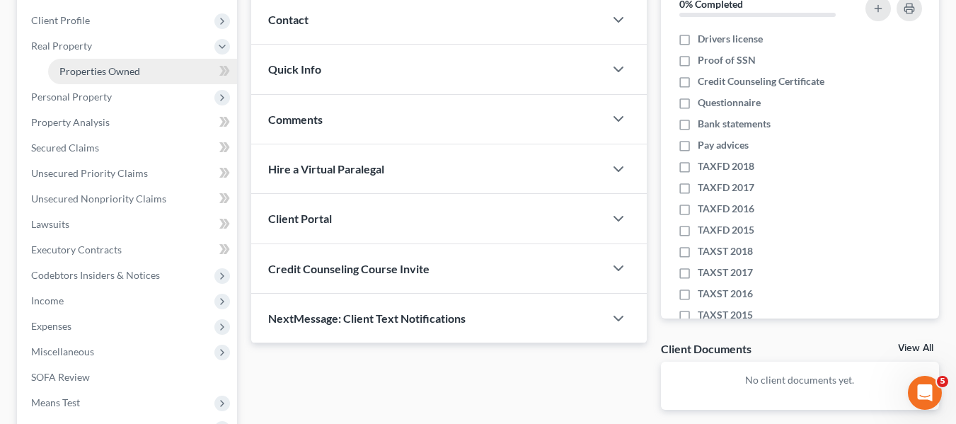
click at [68, 67] on span "Properties Owned" at bounding box center [99, 71] width 81 height 12
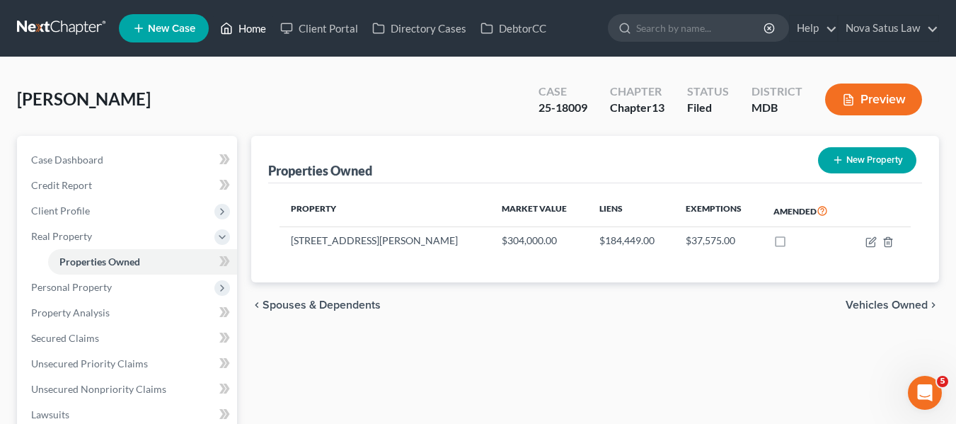
click at [255, 24] on link "Home" at bounding box center [243, 28] width 60 height 25
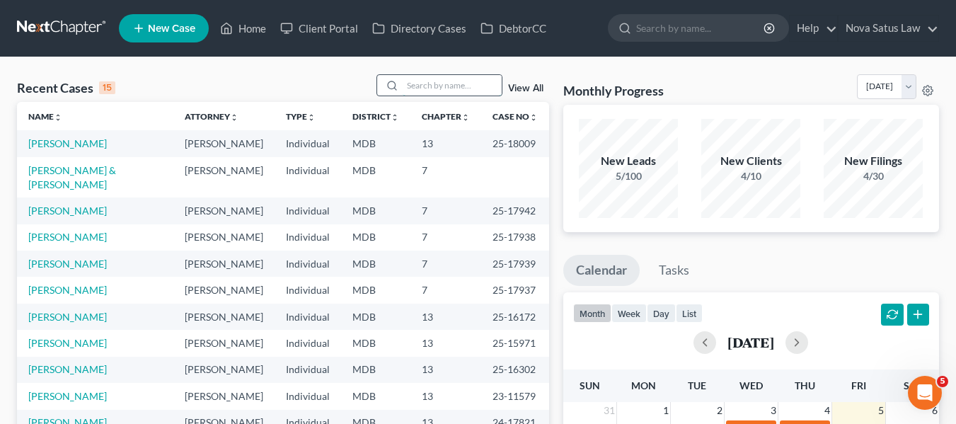
click at [455, 77] on input "search" at bounding box center [452, 85] width 99 height 21
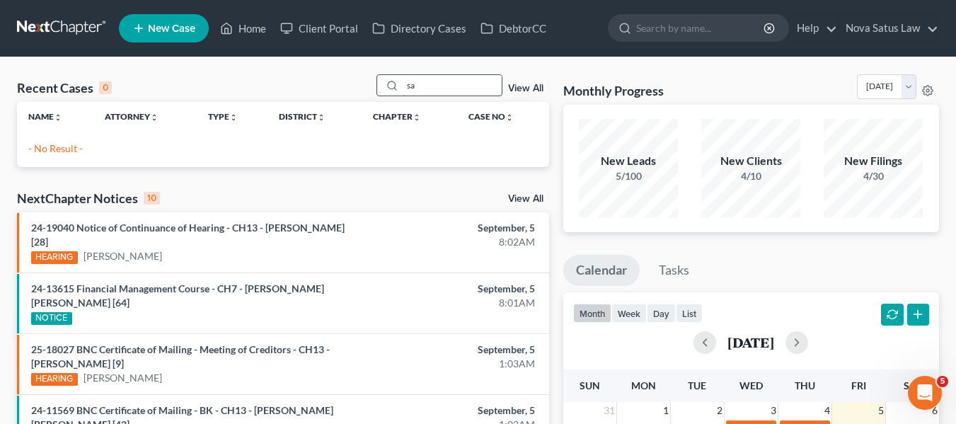
type input "s"
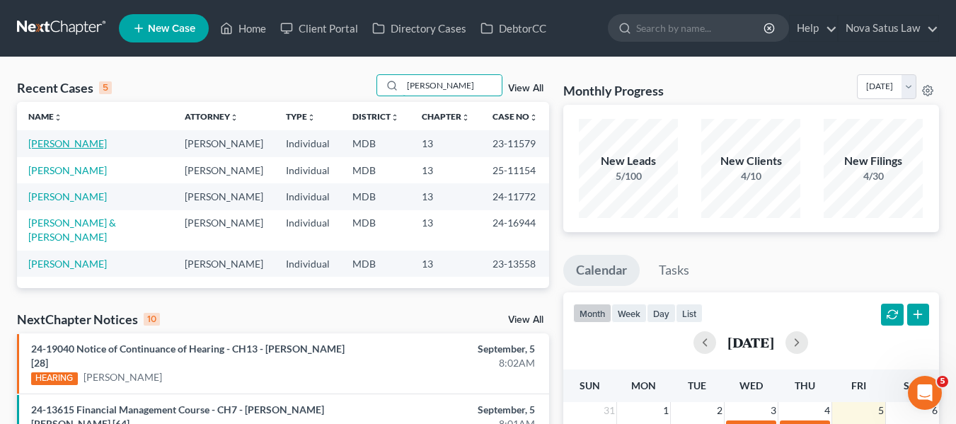
type input "[PERSON_NAME]"
click at [72, 142] on link "[PERSON_NAME]" at bounding box center [67, 143] width 79 height 12
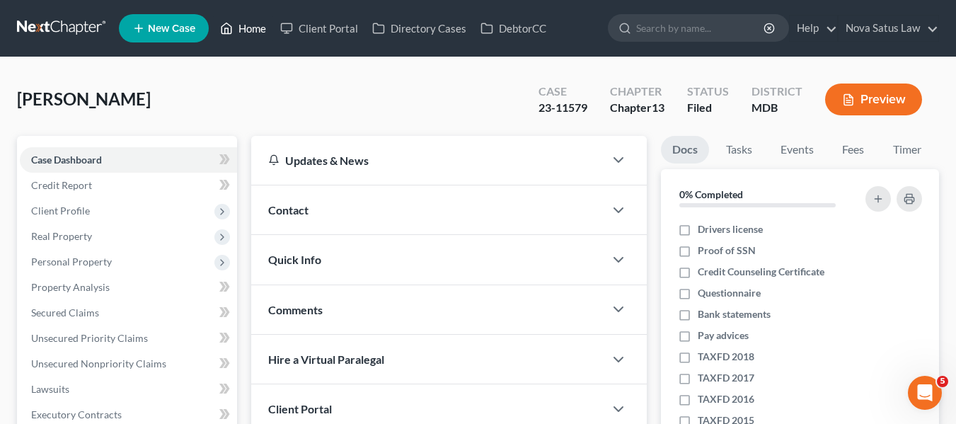
click at [255, 33] on link "Home" at bounding box center [243, 28] width 60 height 25
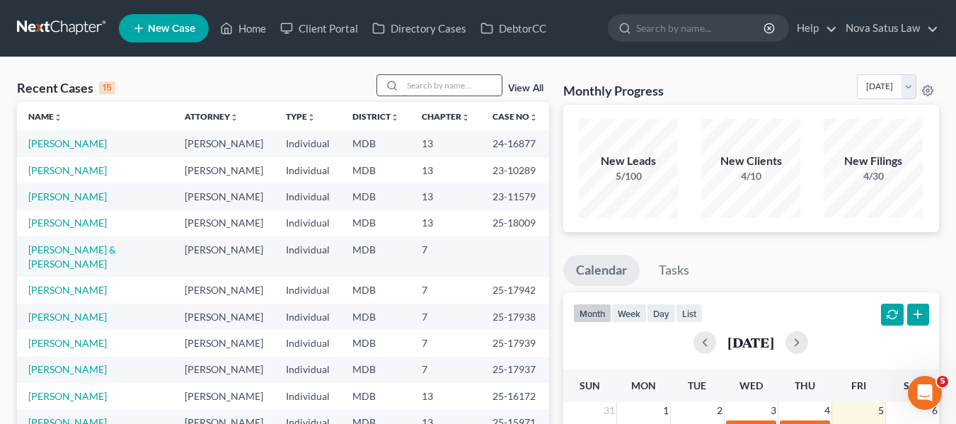
click at [412, 78] on input "search" at bounding box center [452, 85] width 99 height 21
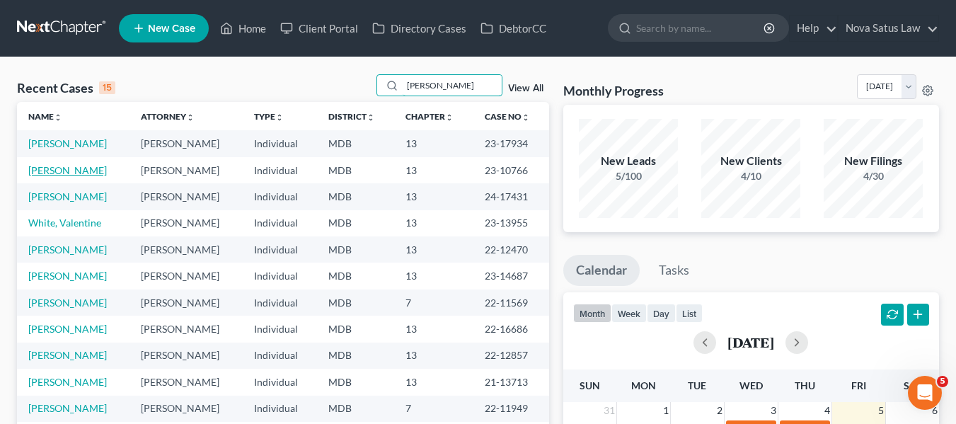
type input "[PERSON_NAME]"
click at [43, 168] on link "[PERSON_NAME]" at bounding box center [67, 170] width 79 height 12
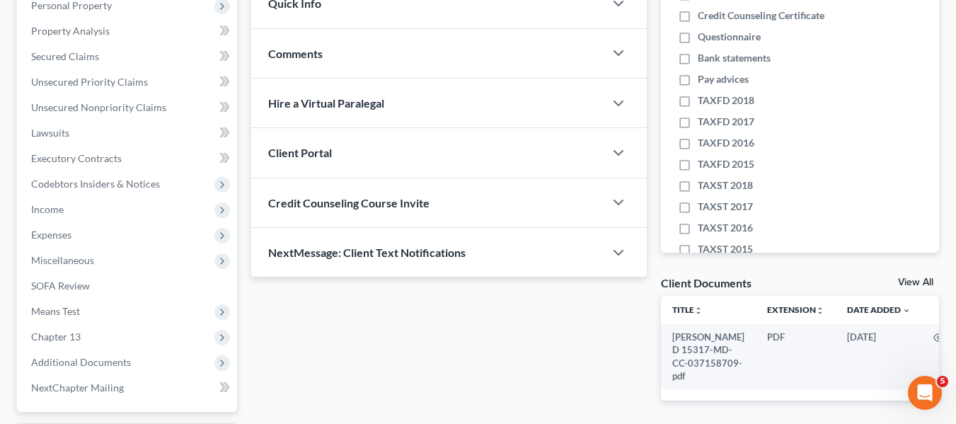
scroll to position [379, 0]
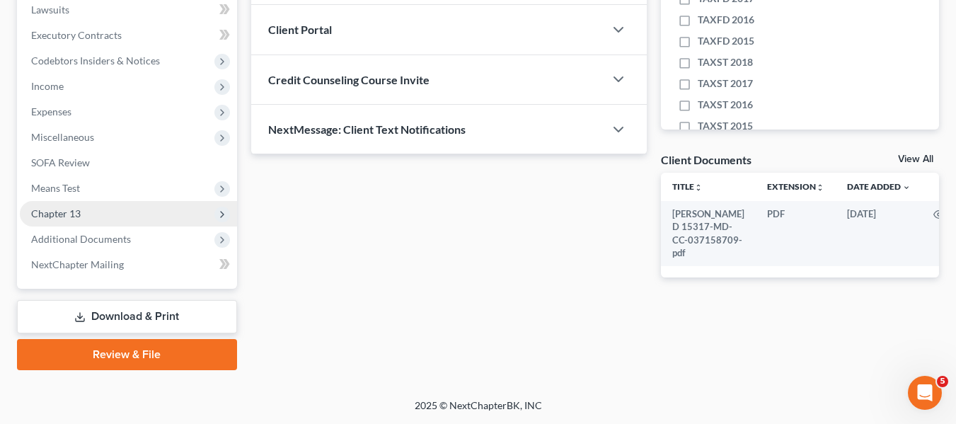
click at [79, 214] on span "Chapter 13" at bounding box center [56, 213] width 50 height 12
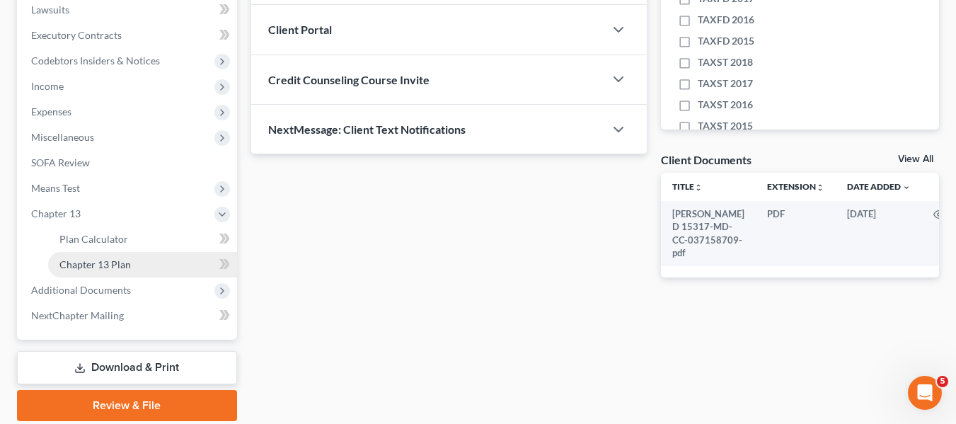
click at [94, 261] on span "Chapter 13 Plan" at bounding box center [94, 264] width 71 height 12
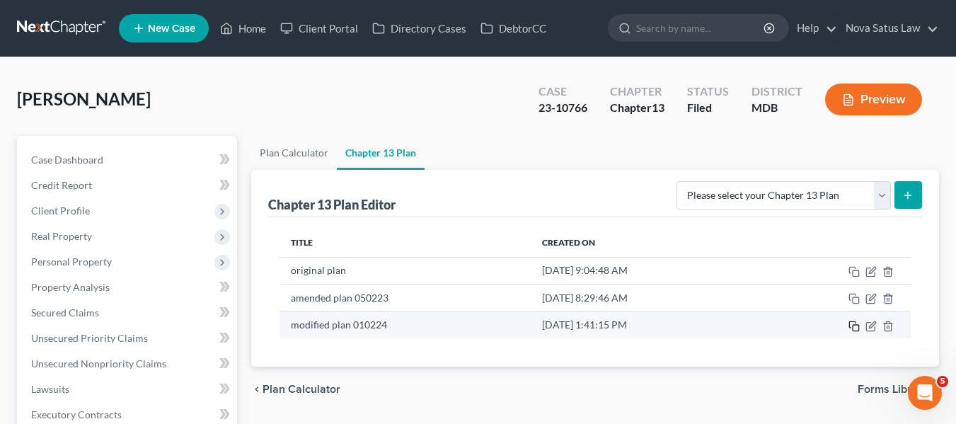
click at [853, 330] on rect "button" at bounding box center [856, 328] width 6 height 6
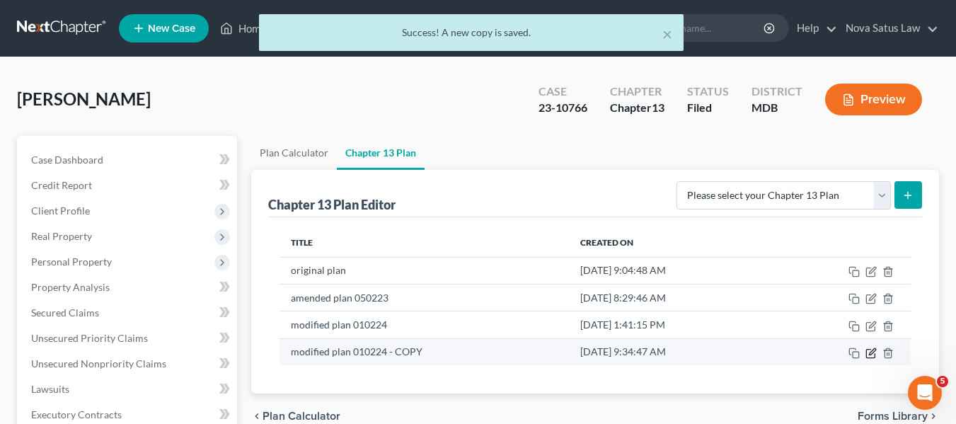
click at [869, 350] on icon "button" at bounding box center [870, 354] width 8 height 8
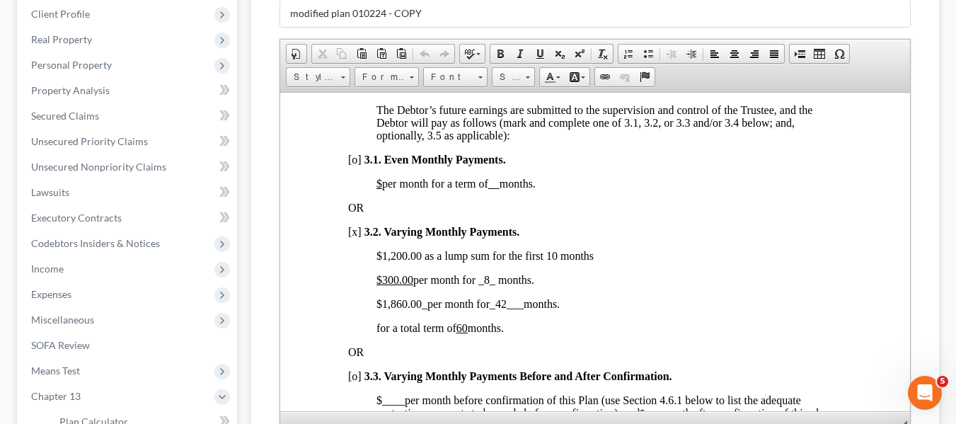
scroll to position [430, 0]
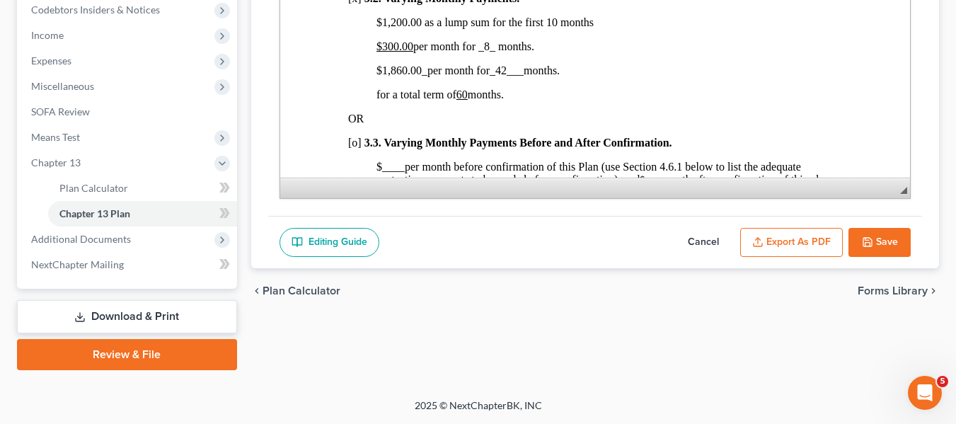
click at [859, 247] on button "Save" at bounding box center [879, 243] width 62 height 30
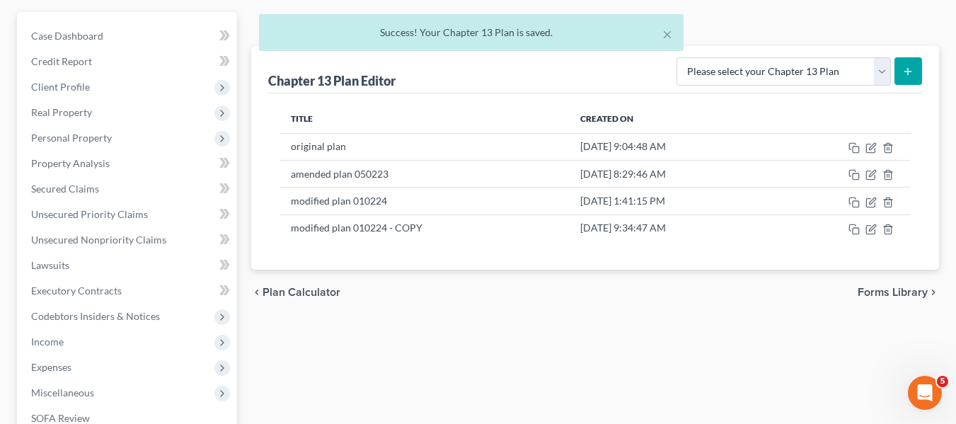
scroll to position [0, 0]
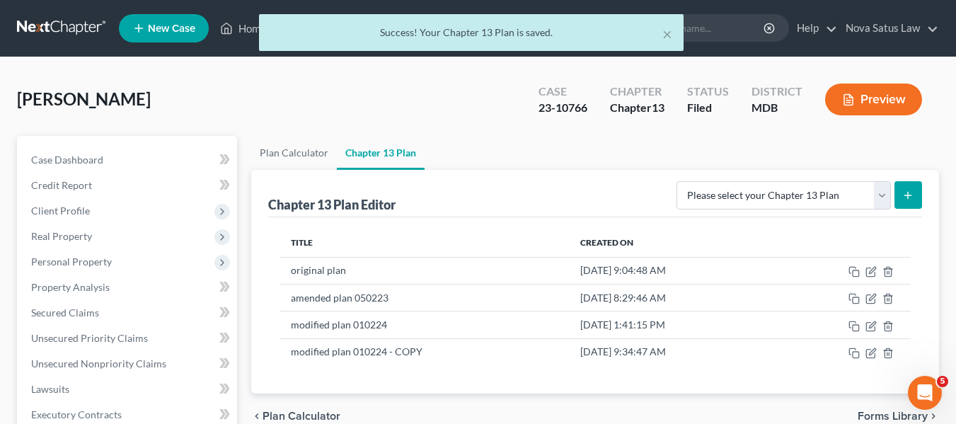
click at [243, 32] on div "× Success! Your Chapter 13 Plan is saved." at bounding box center [471, 36] width 956 height 44
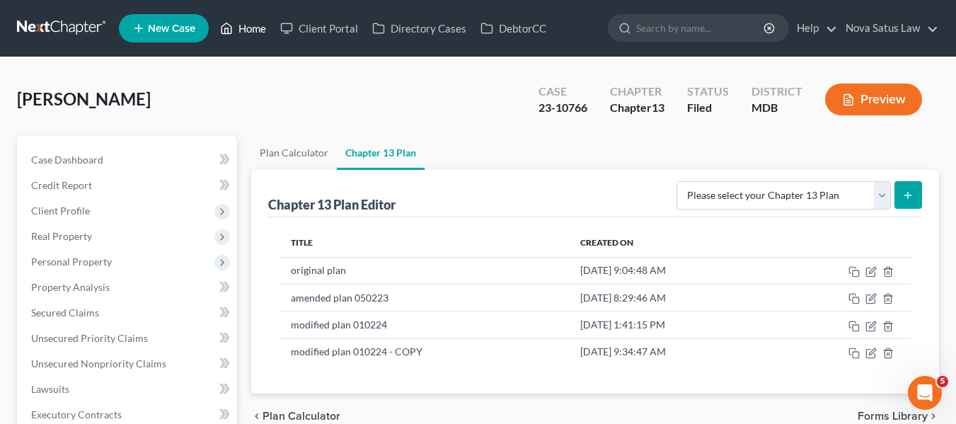
click at [244, 30] on link "Home" at bounding box center [243, 28] width 60 height 25
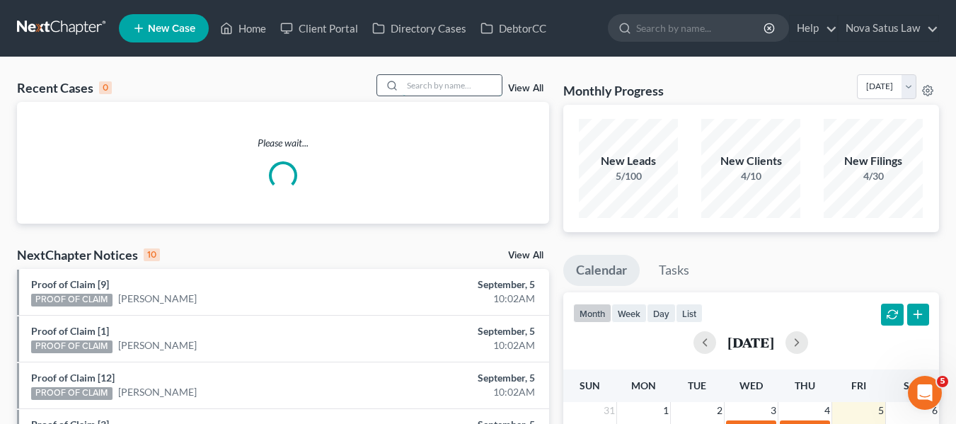
click at [446, 81] on input "search" at bounding box center [452, 85] width 99 height 21
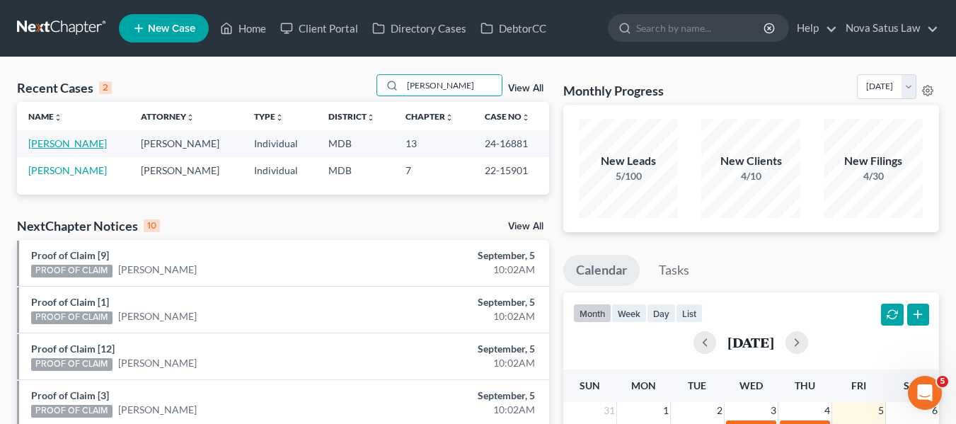
type input "[PERSON_NAME]"
click at [50, 144] on link "[PERSON_NAME]" at bounding box center [67, 143] width 79 height 12
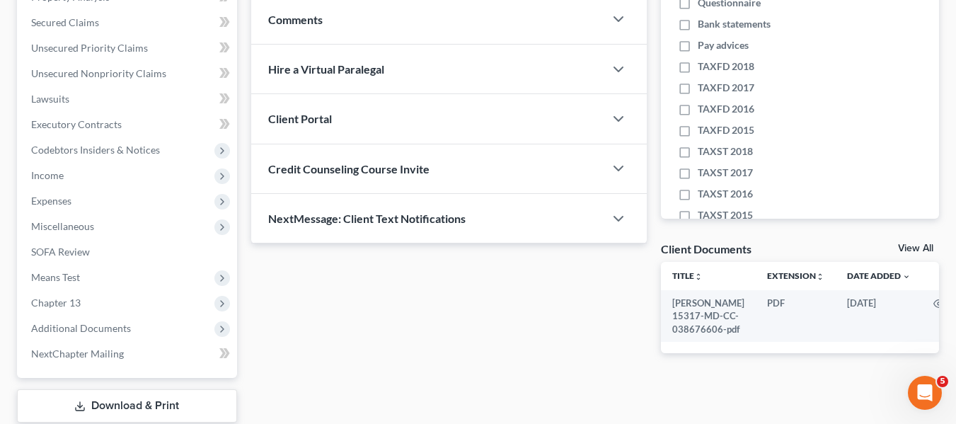
scroll to position [291, 0]
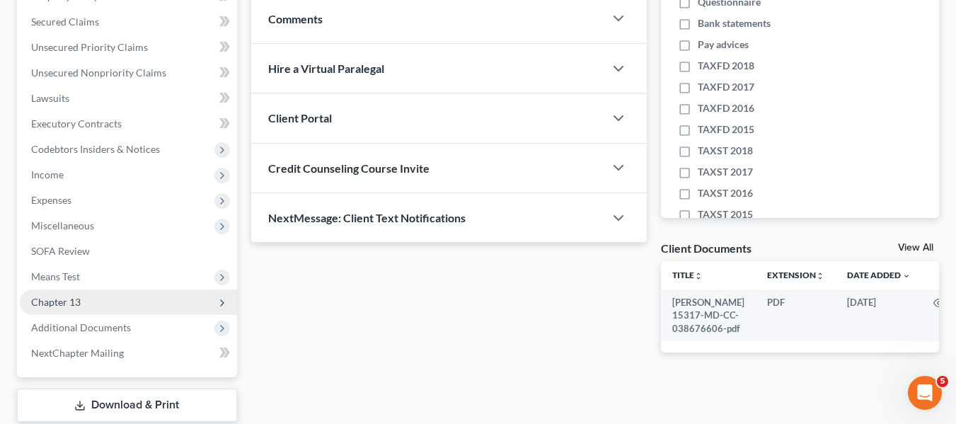
click at [60, 296] on span "Chapter 13" at bounding box center [56, 302] width 50 height 12
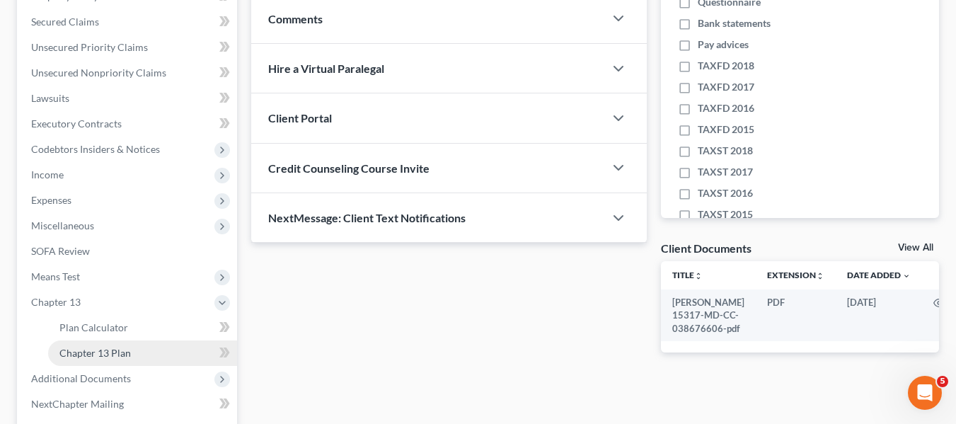
click at [85, 347] on span "Chapter 13 Plan" at bounding box center [94, 353] width 71 height 12
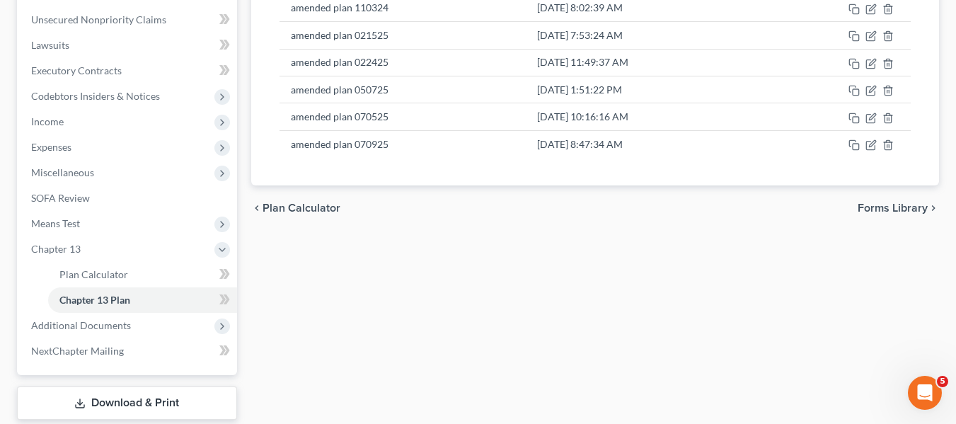
scroll to position [345, 0]
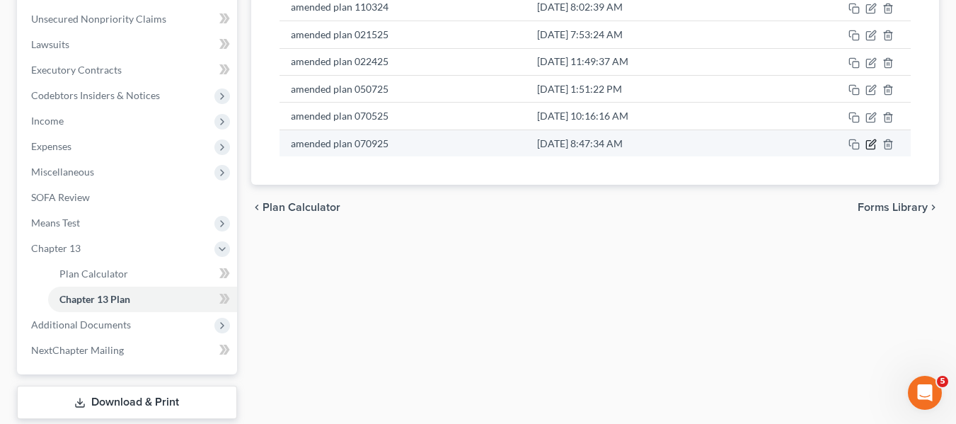
click at [868, 145] on icon "button" at bounding box center [870, 144] width 11 height 11
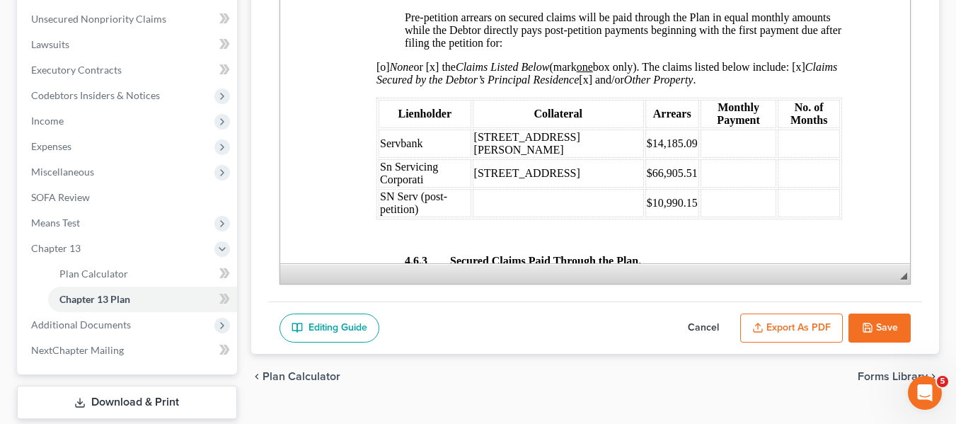
scroll to position [2515, 0]
click at [57, 139] on span "Expenses" at bounding box center [128, 146] width 217 height 25
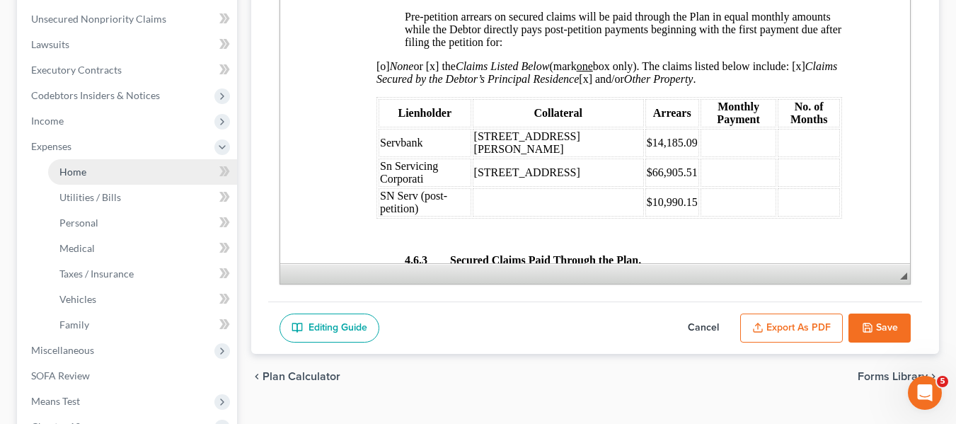
click at [71, 171] on span "Home" at bounding box center [72, 172] width 27 height 12
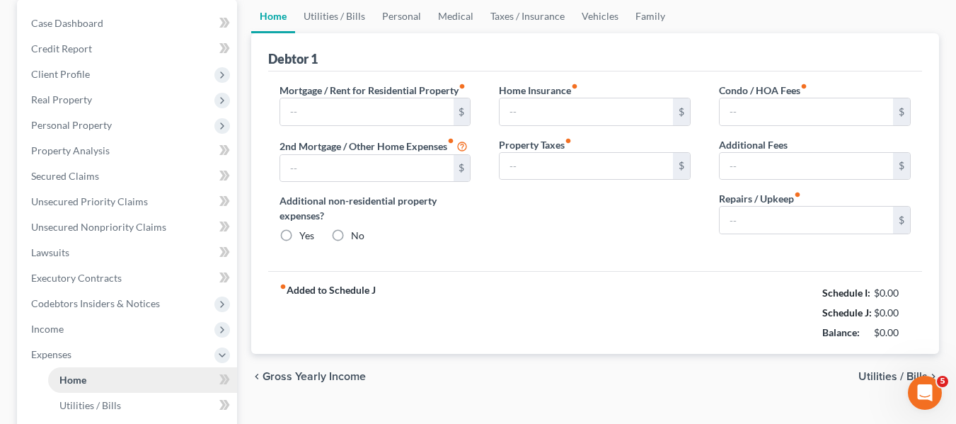
type input "3,200.00"
type input "0.00"
radio input "true"
type input "0.00"
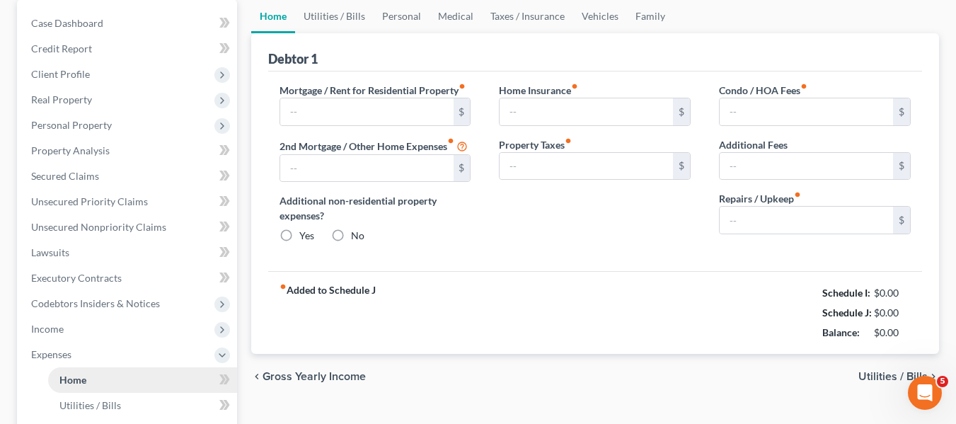
type input "30.00"
type input "0.00"
type input "150.00"
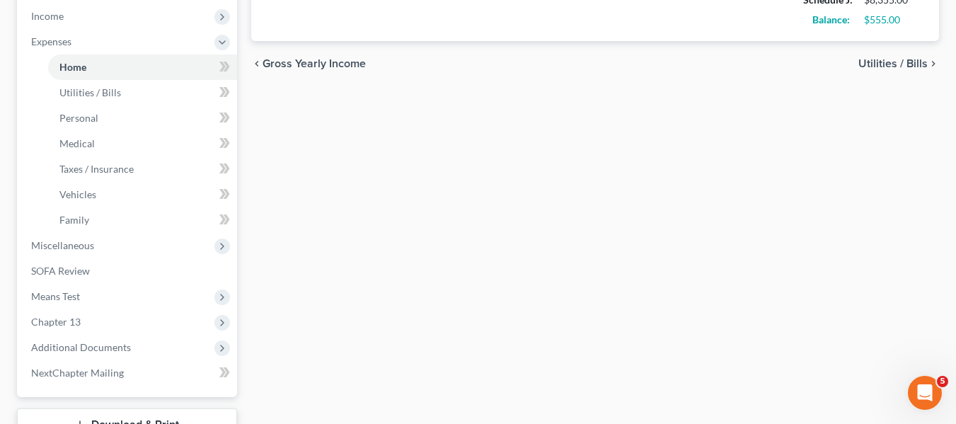
scroll to position [558, 0]
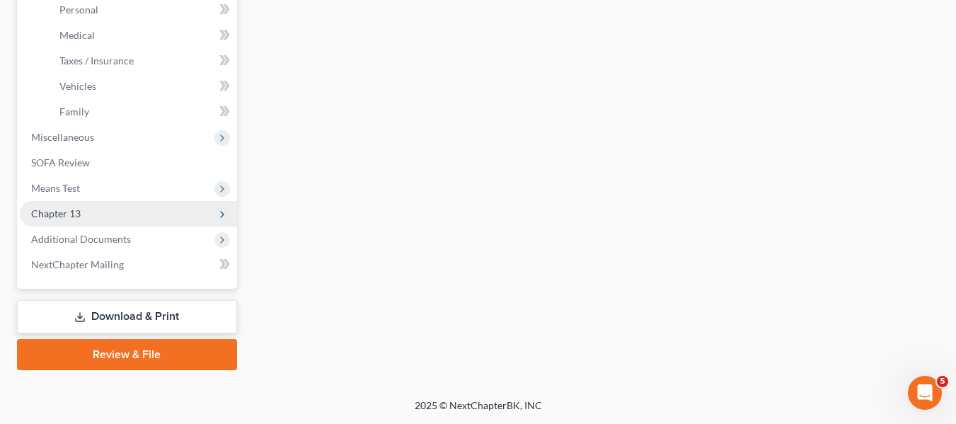
click at [97, 213] on span "Chapter 13" at bounding box center [128, 213] width 217 height 25
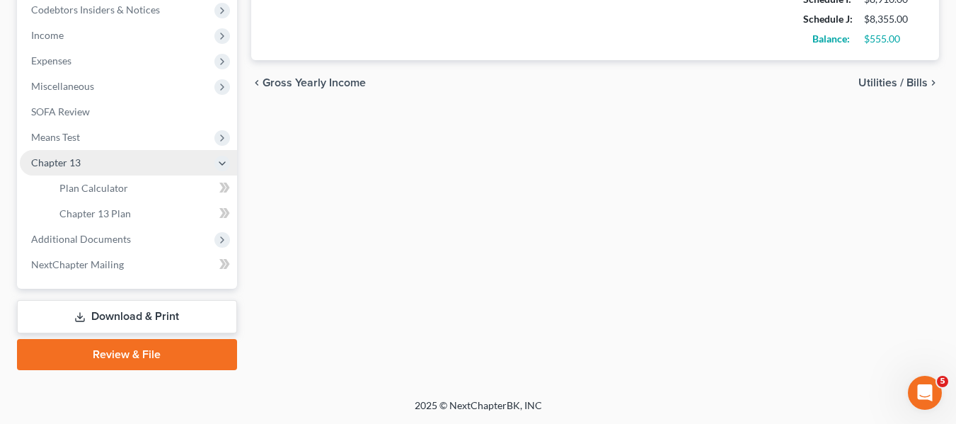
scroll to position [430, 0]
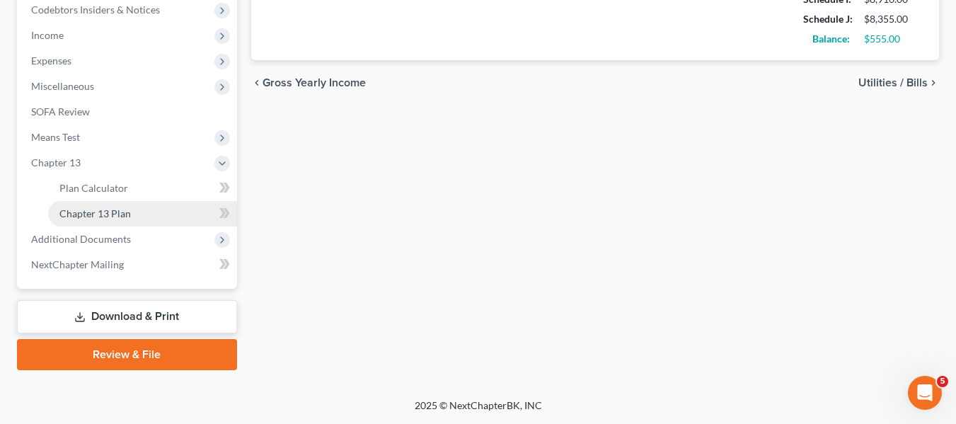
click at [97, 207] on span "Chapter 13 Plan" at bounding box center [94, 213] width 71 height 12
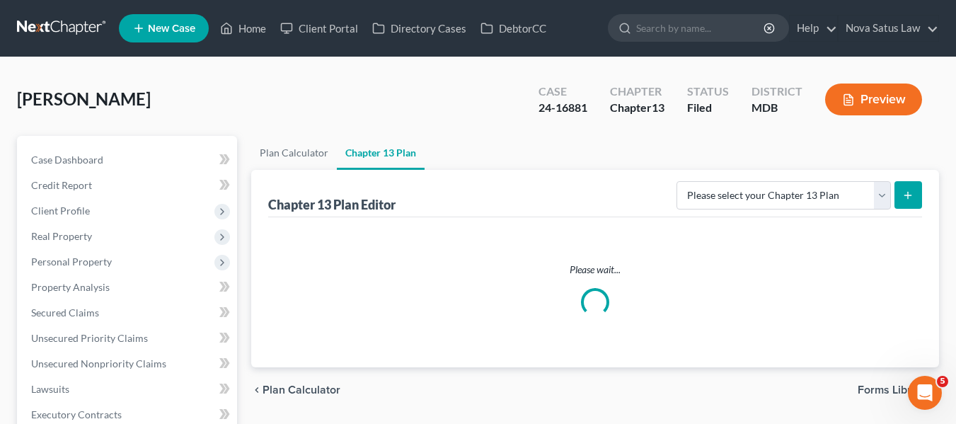
click at [518, 239] on div "Please wait..." at bounding box center [595, 292] width 654 height 150
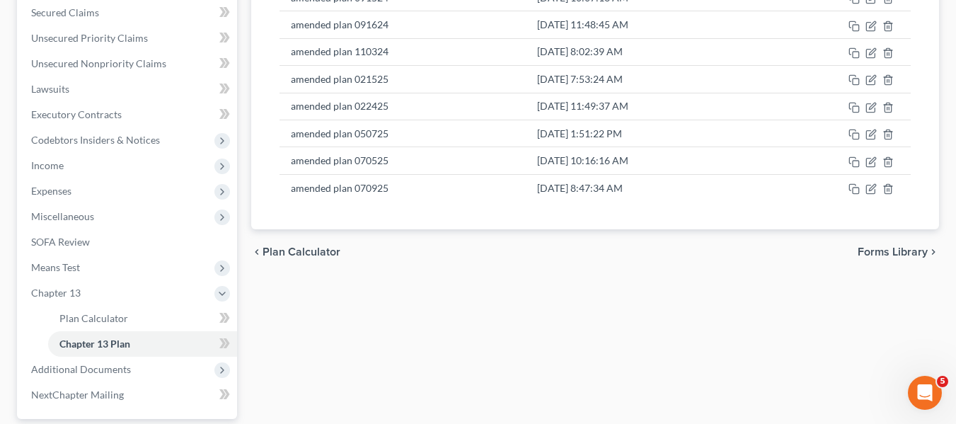
scroll to position [301, 0]
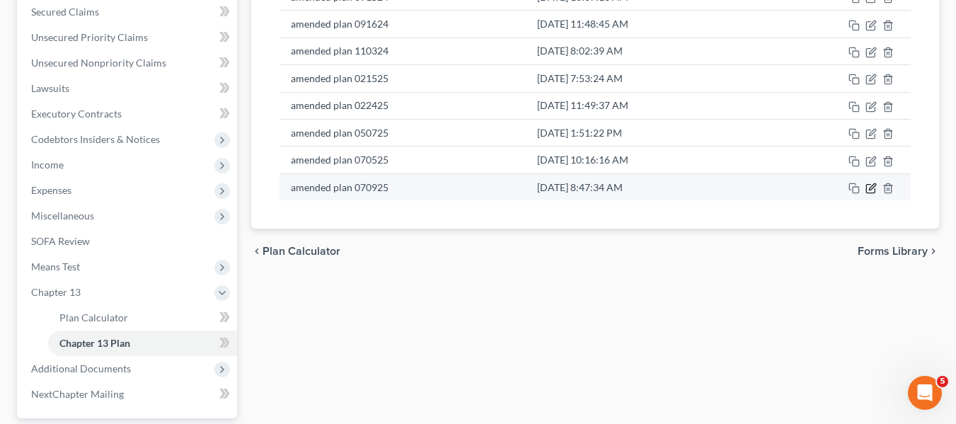
click at [869, 189] on icon "button" at bounding box center [870, 188] width 11 height 11
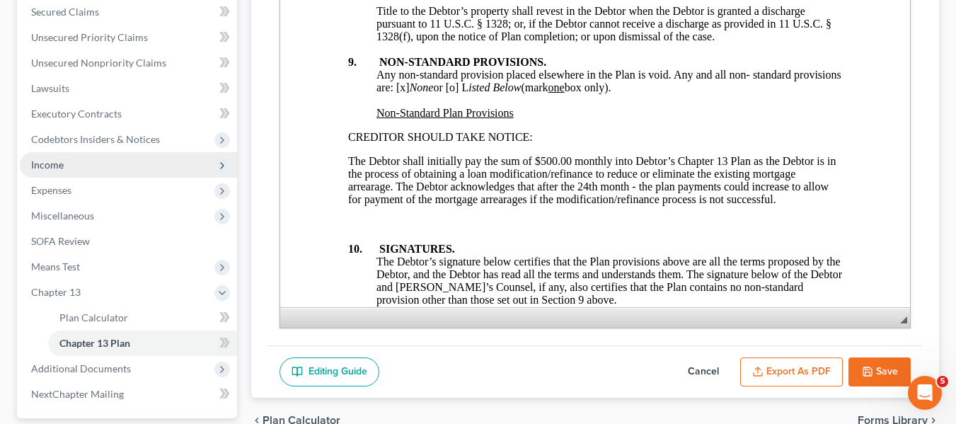
scroll to position [430, 0]
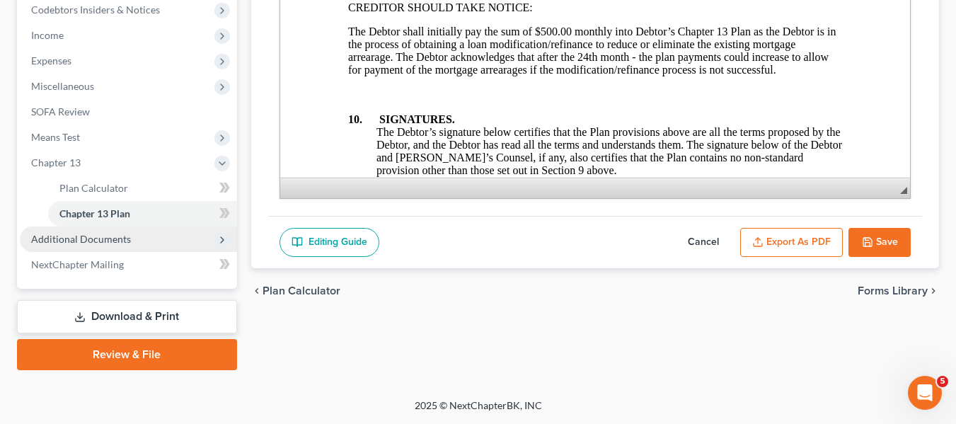
click at [64, 234] on span "Additional Documents" at bounding box center [81, 239] width 100 height 12
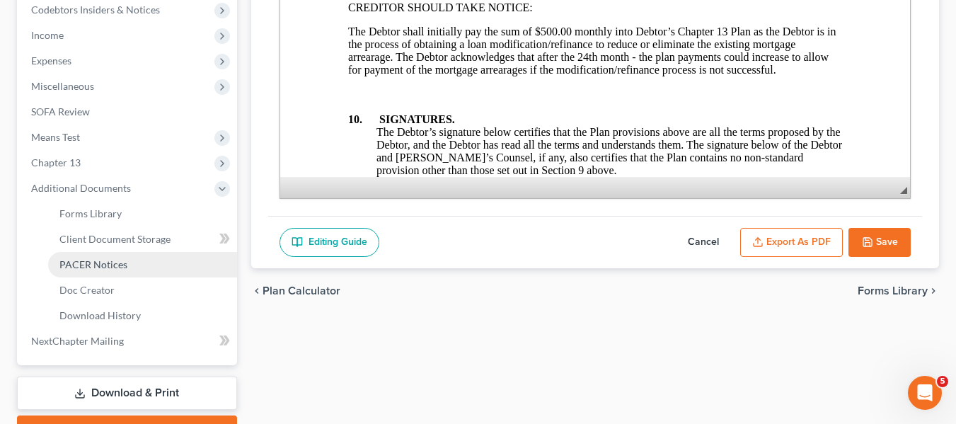
click at [86, 268] on span "PACER Notices" at bounding box center [93, 264] width 68 height 12
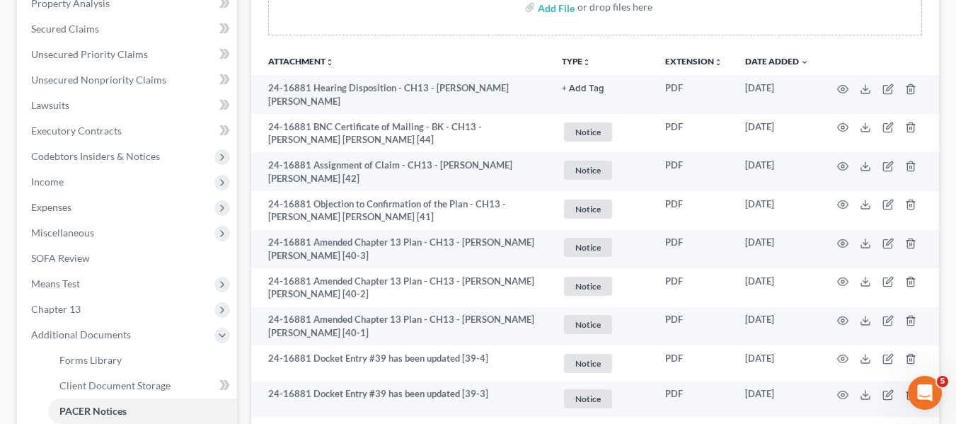
scroll to position [284, 0]
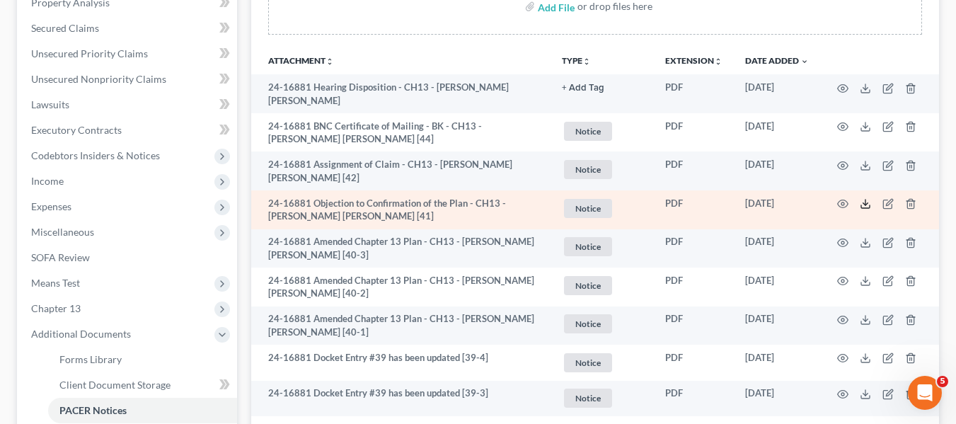
click at [865, 198] on icon at bounding box center [865, 203] width 11 height 11
